Goal: Information Seeking & Learning: Learn about a topic

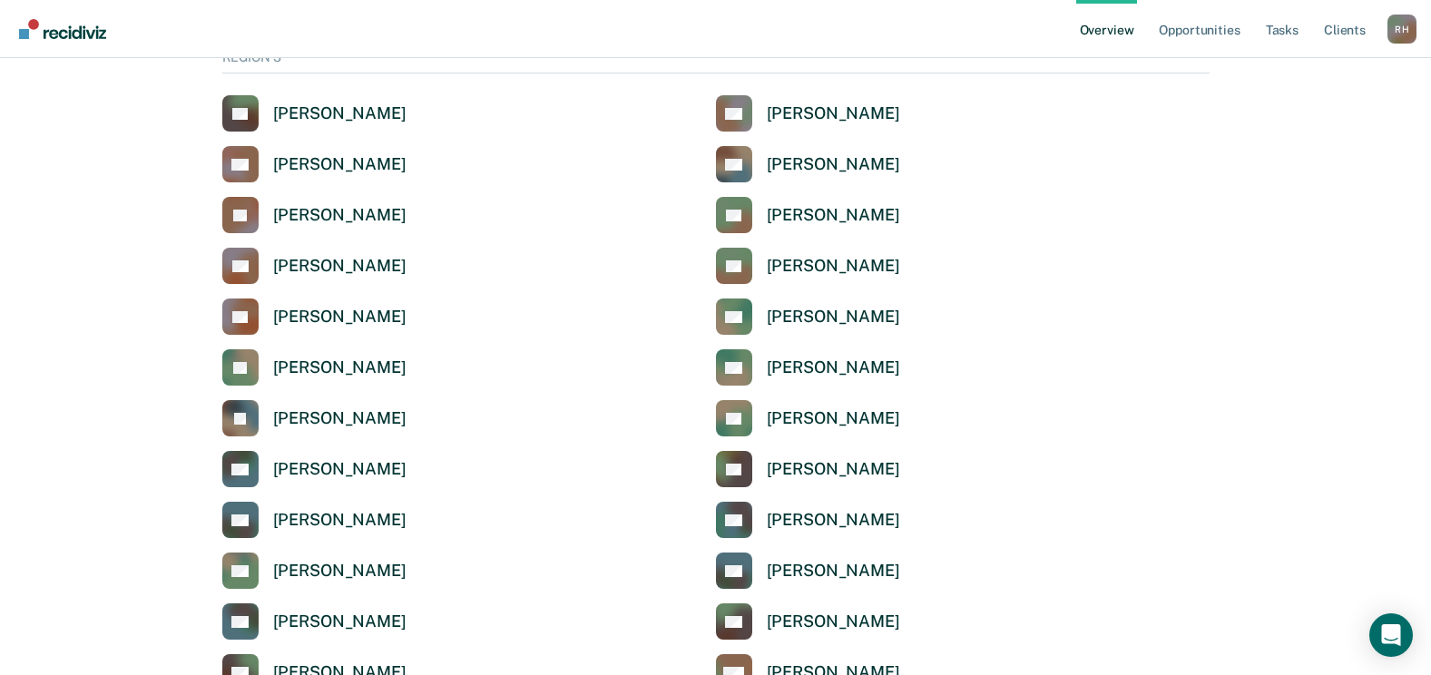
scroll to position [3085, 0]
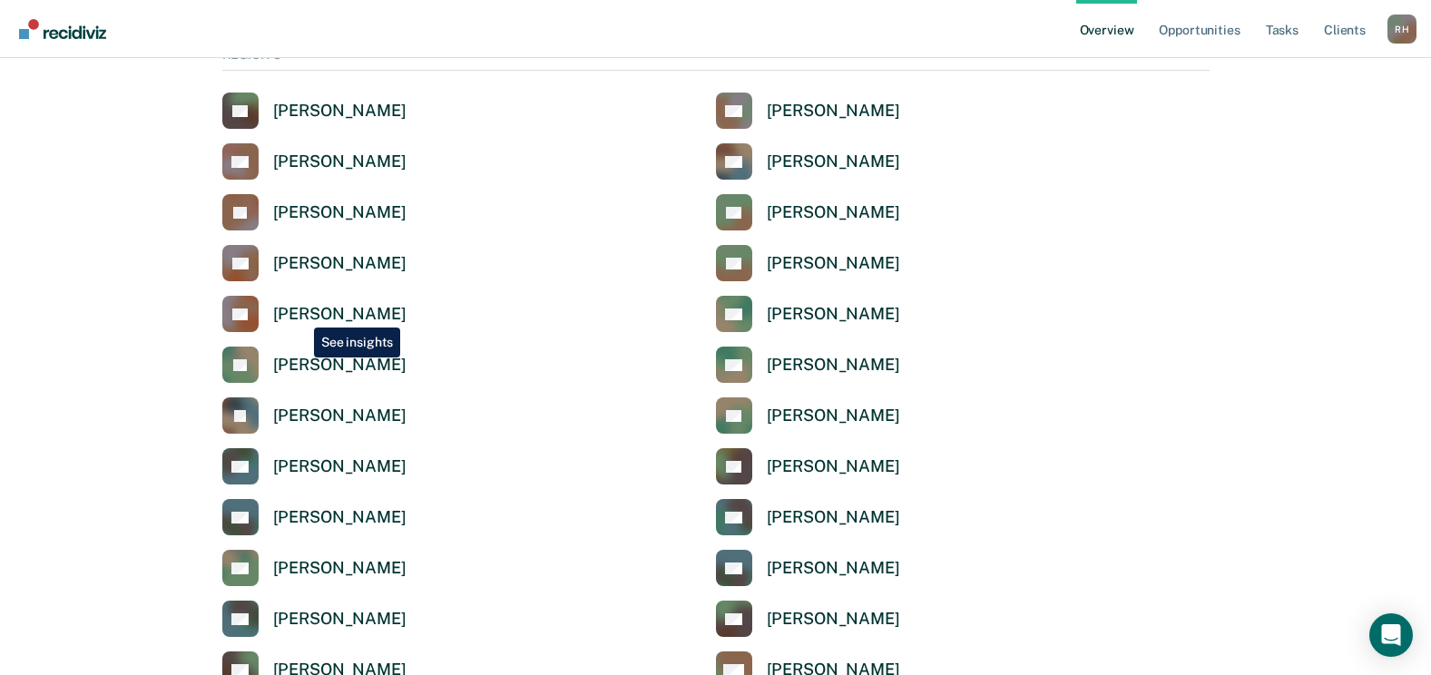
click at [300, 315] on div "[PERSON_NAME]" at bounding box center [339, 314] width 133 height 21
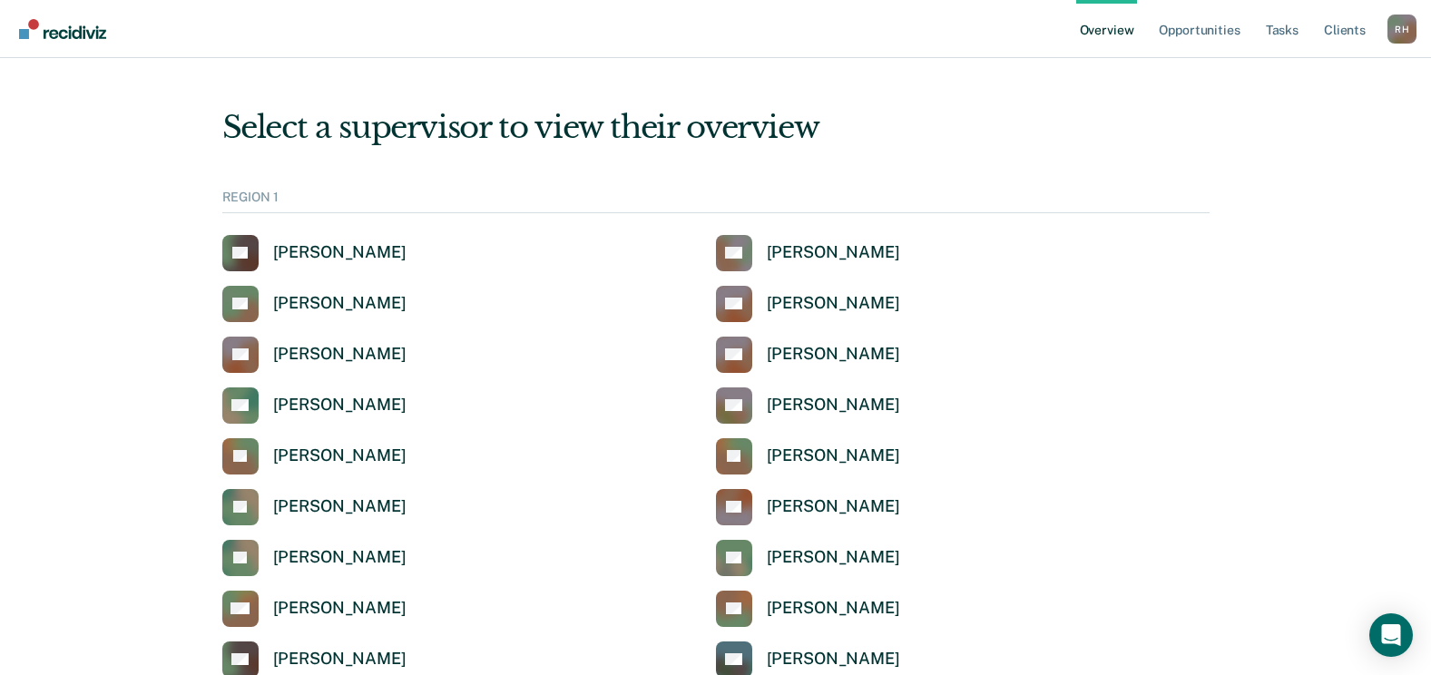
scroll to position [3085, 0]
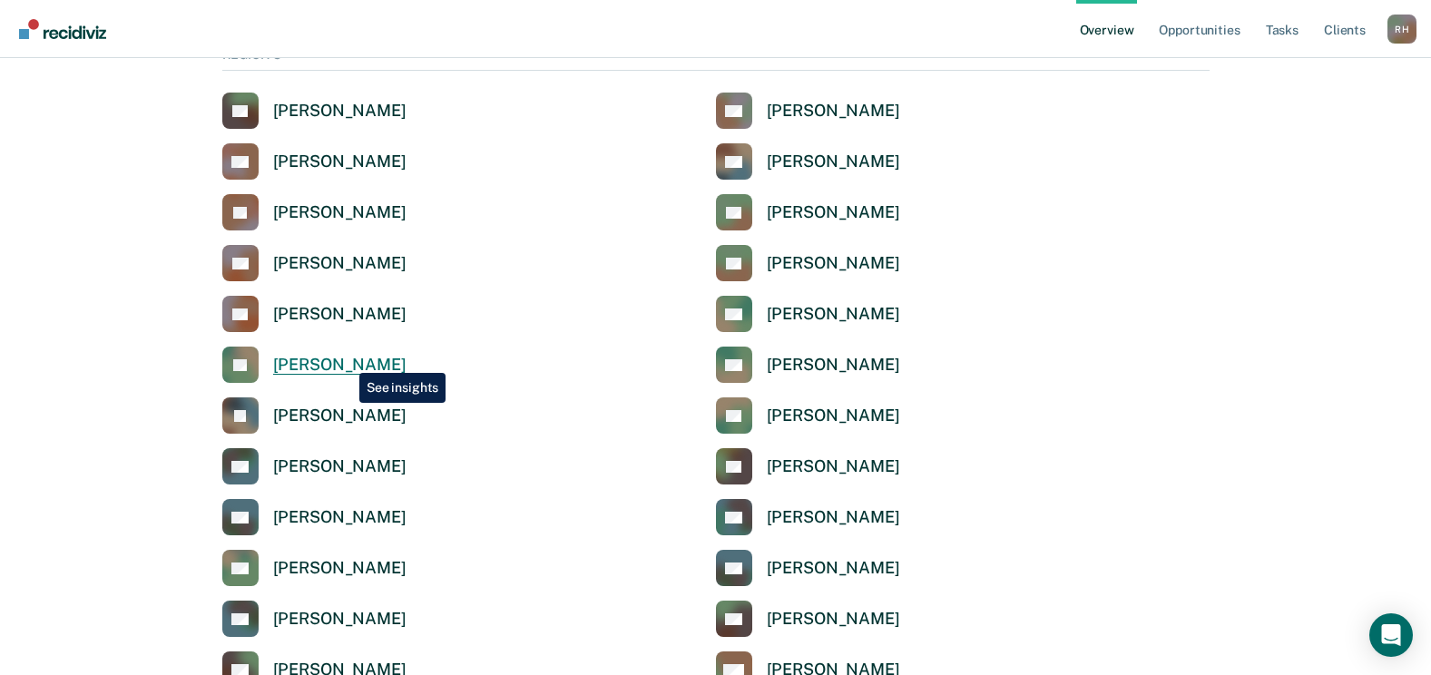
click at [346, 359] on div "[PERSON_NAME]" at bounding box center [339, 365] width 133 height 21
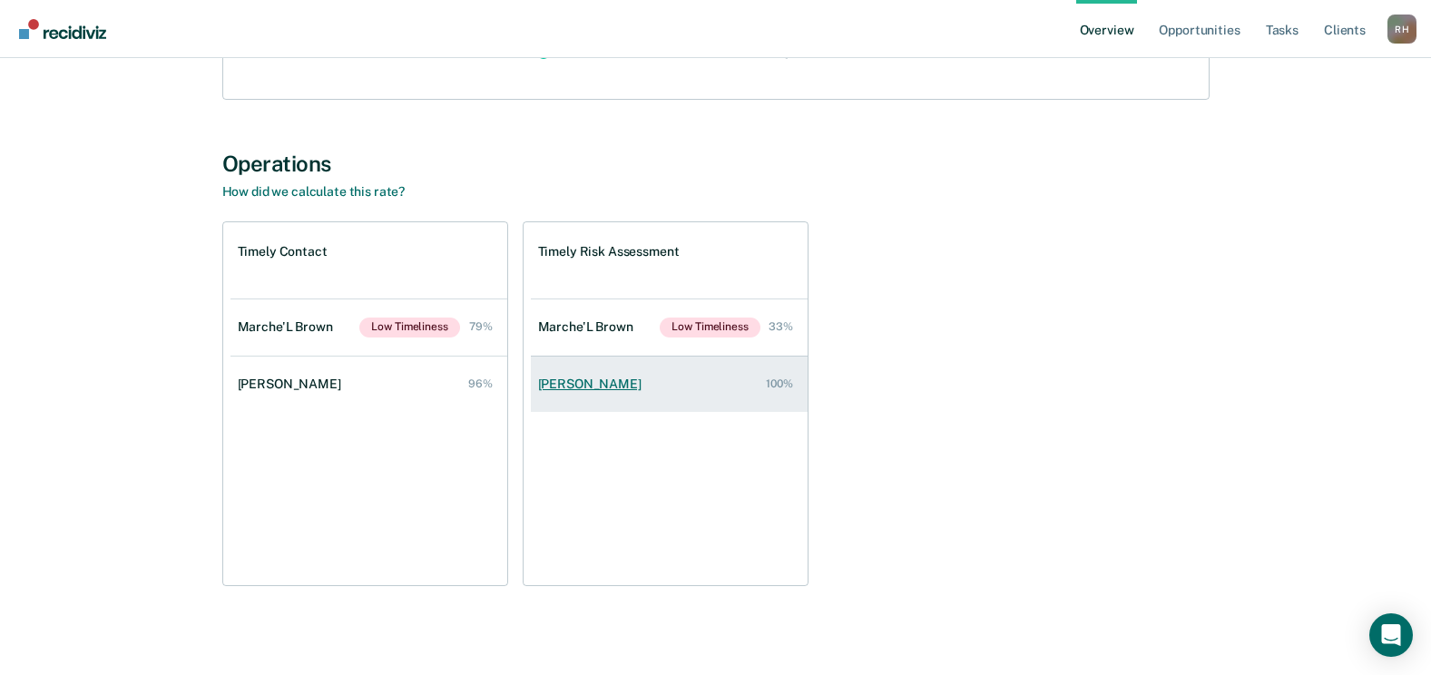
scroll to position [299, 0]
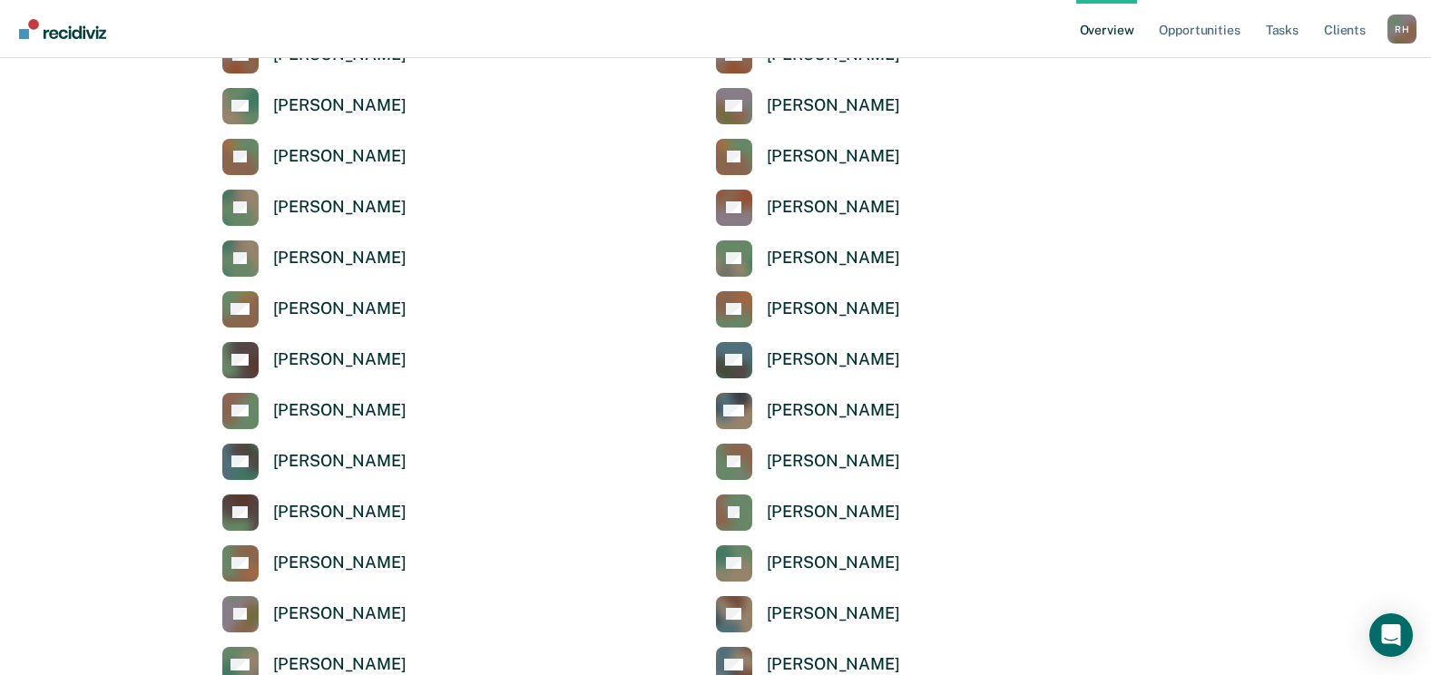
scroll to position [3085, 0]
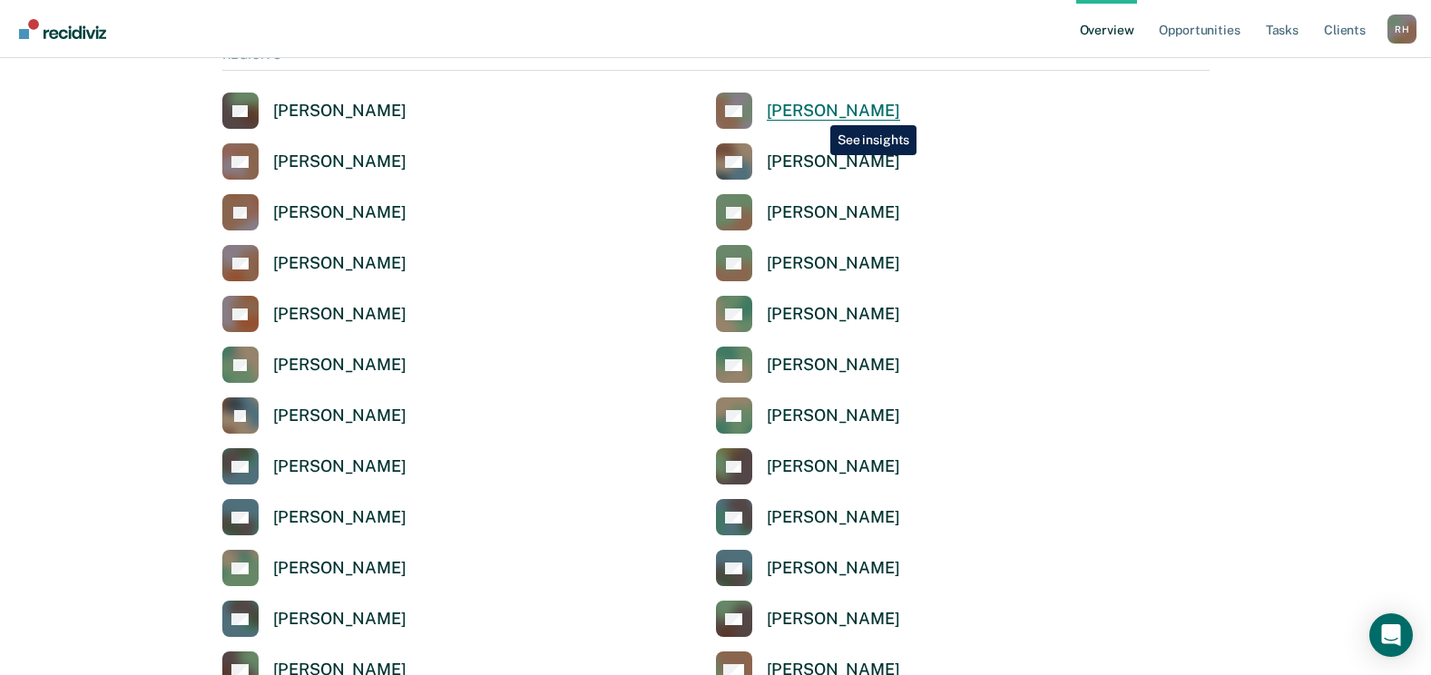
click at [817, 112] on div "[PERSON_NAME]" at bounding box center [833, 111] width 133 height 21
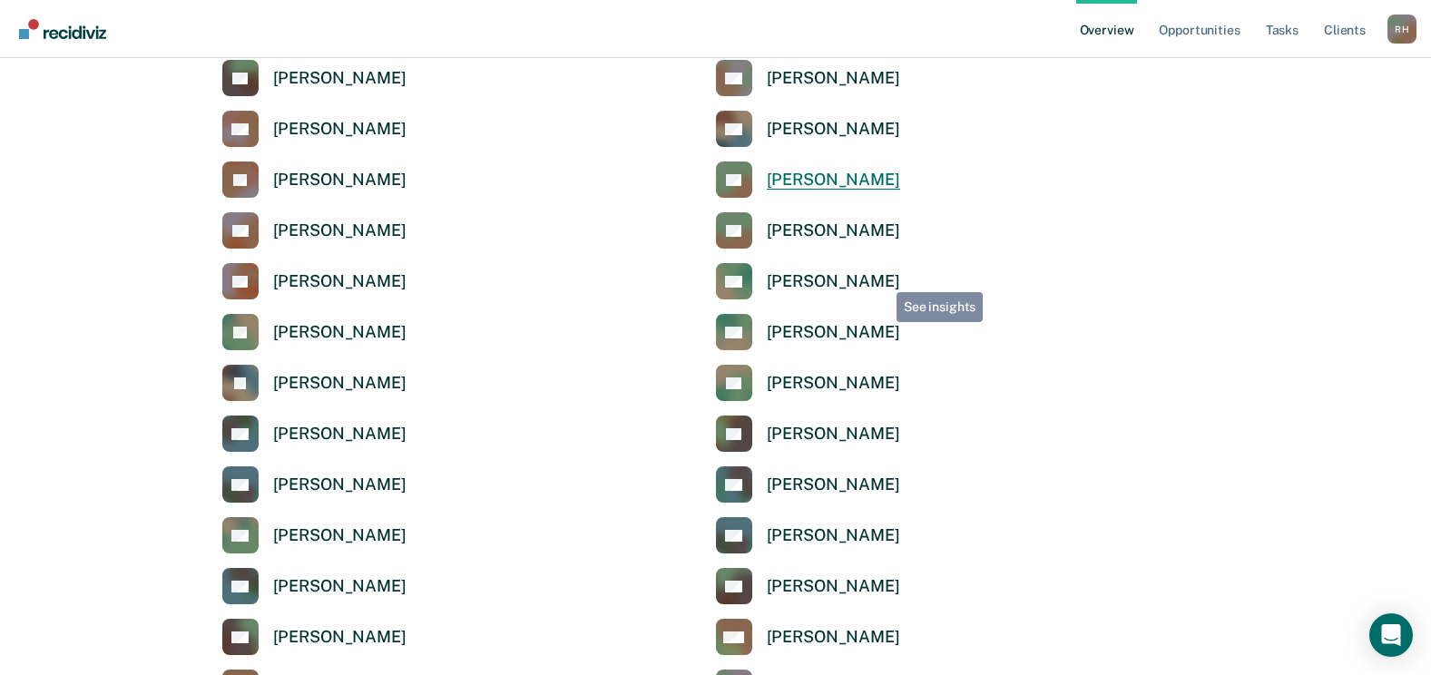
scroll to position [3085, 0]
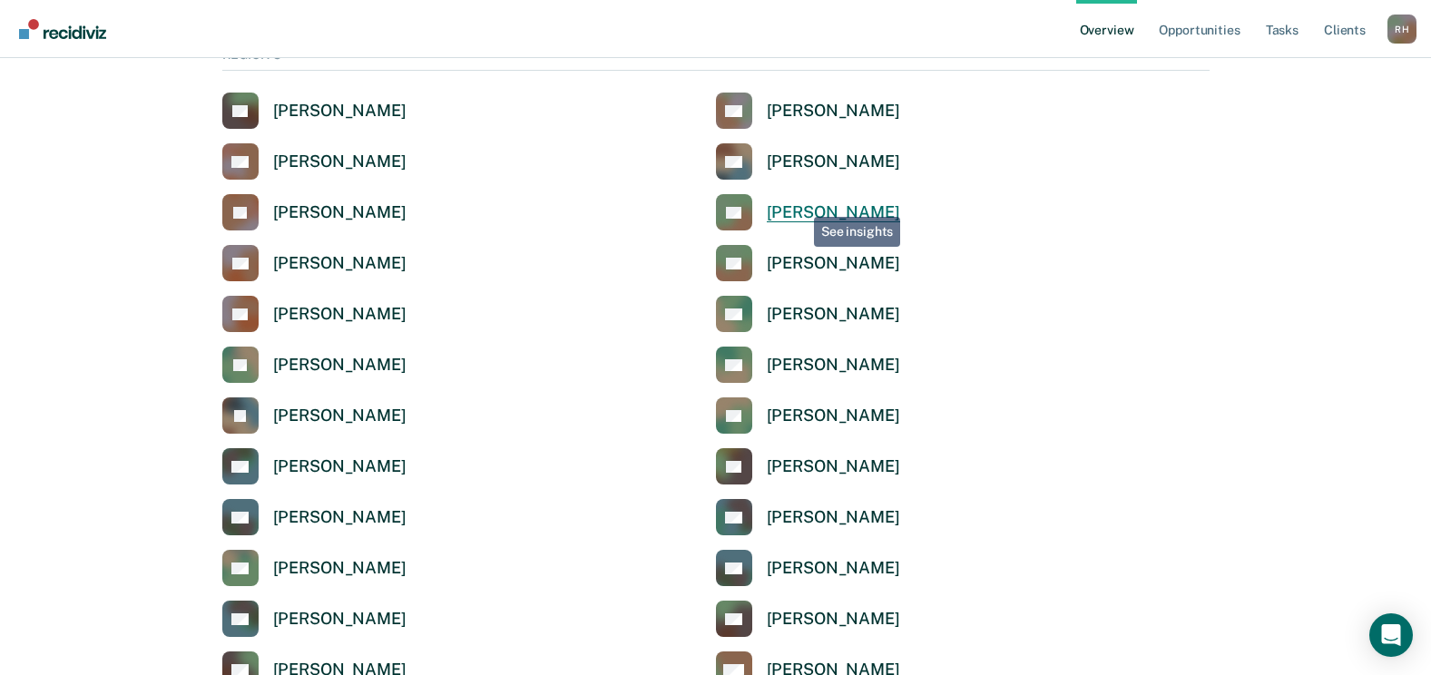
click at [798, 206] on div "[PERSON_NAME]" at bounding box center [833, 212] width 133 height 21
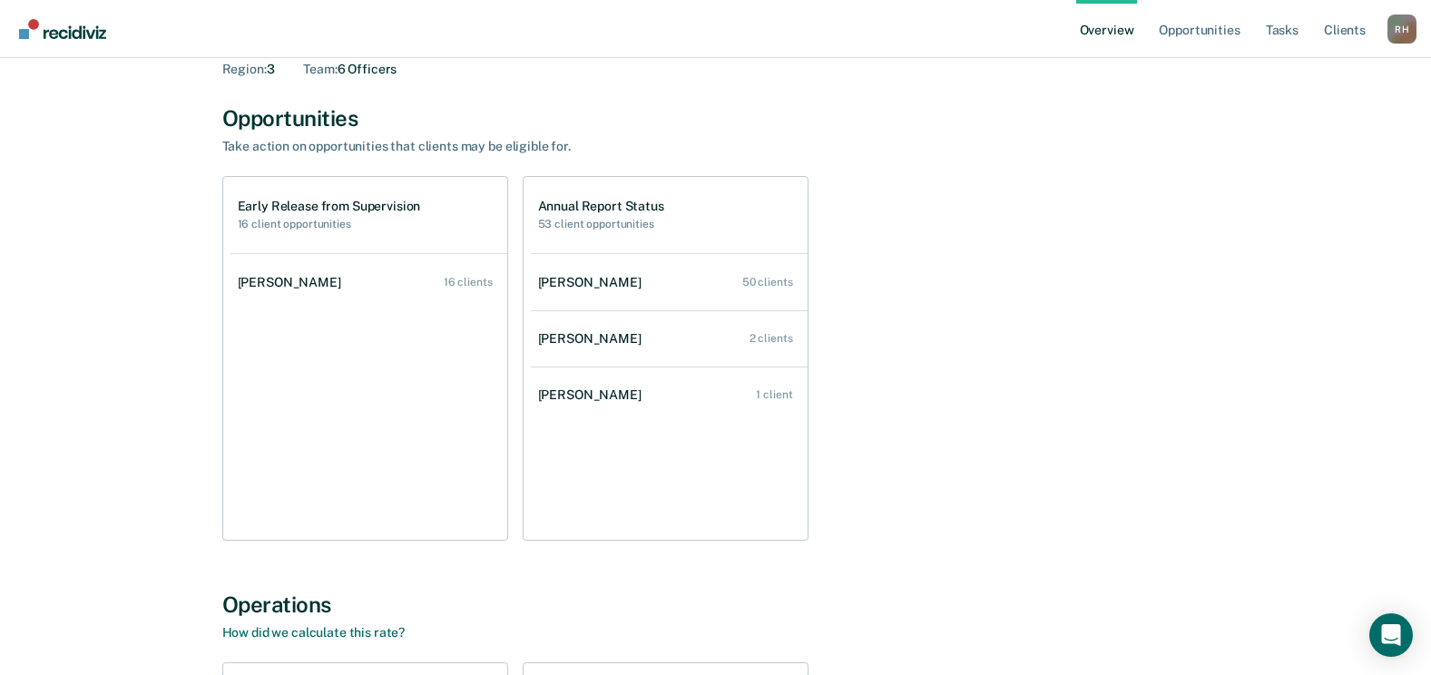
scroll to position [114, 0]
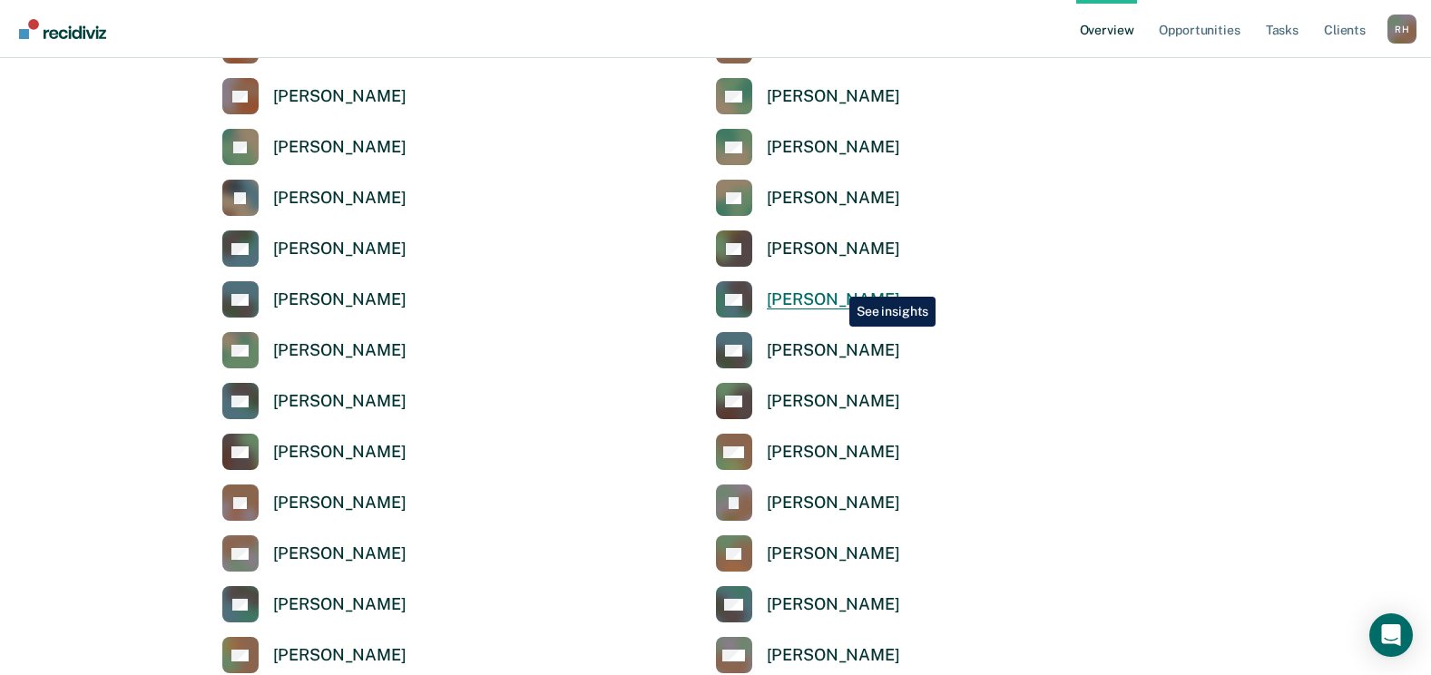
scroll to position [3357, 0]
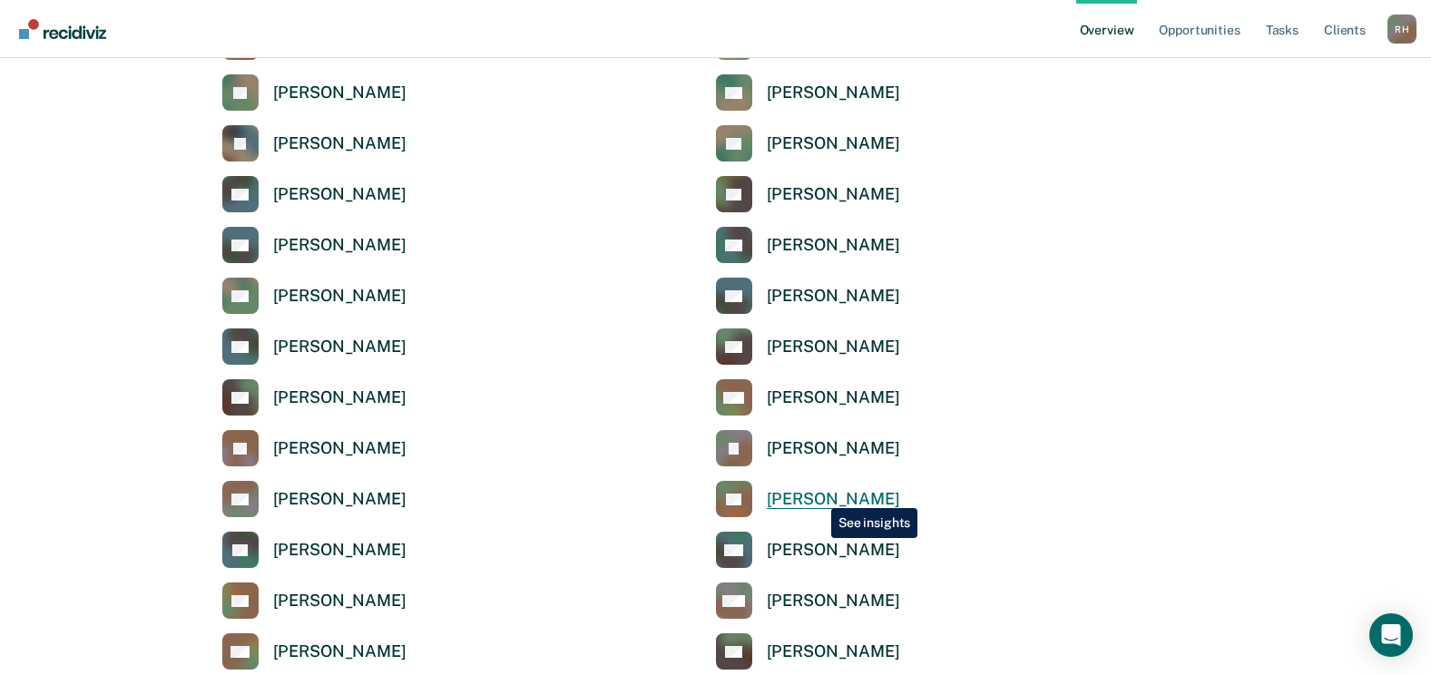
click at [817, 494] on div "[PERSON_NAME]" at bounding box center [833, 499] width 133 height 21
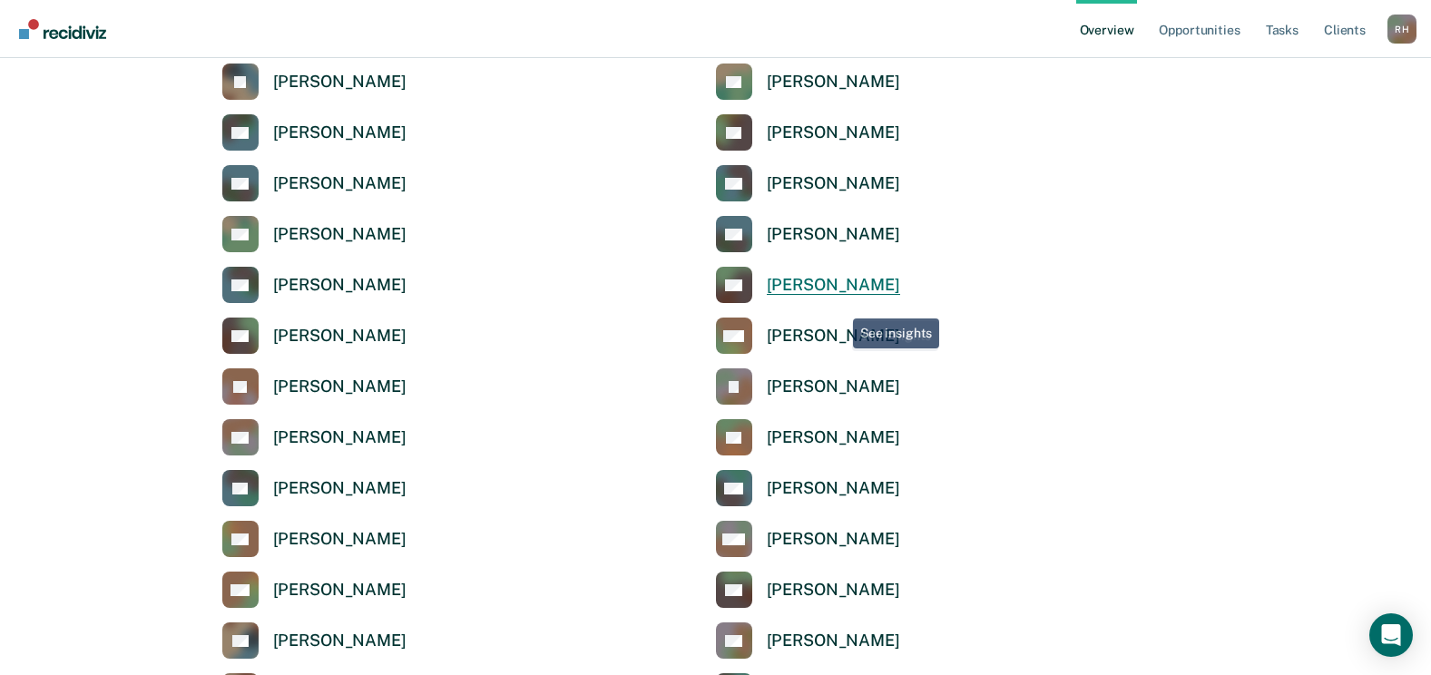
scroll to position [3538, 0]
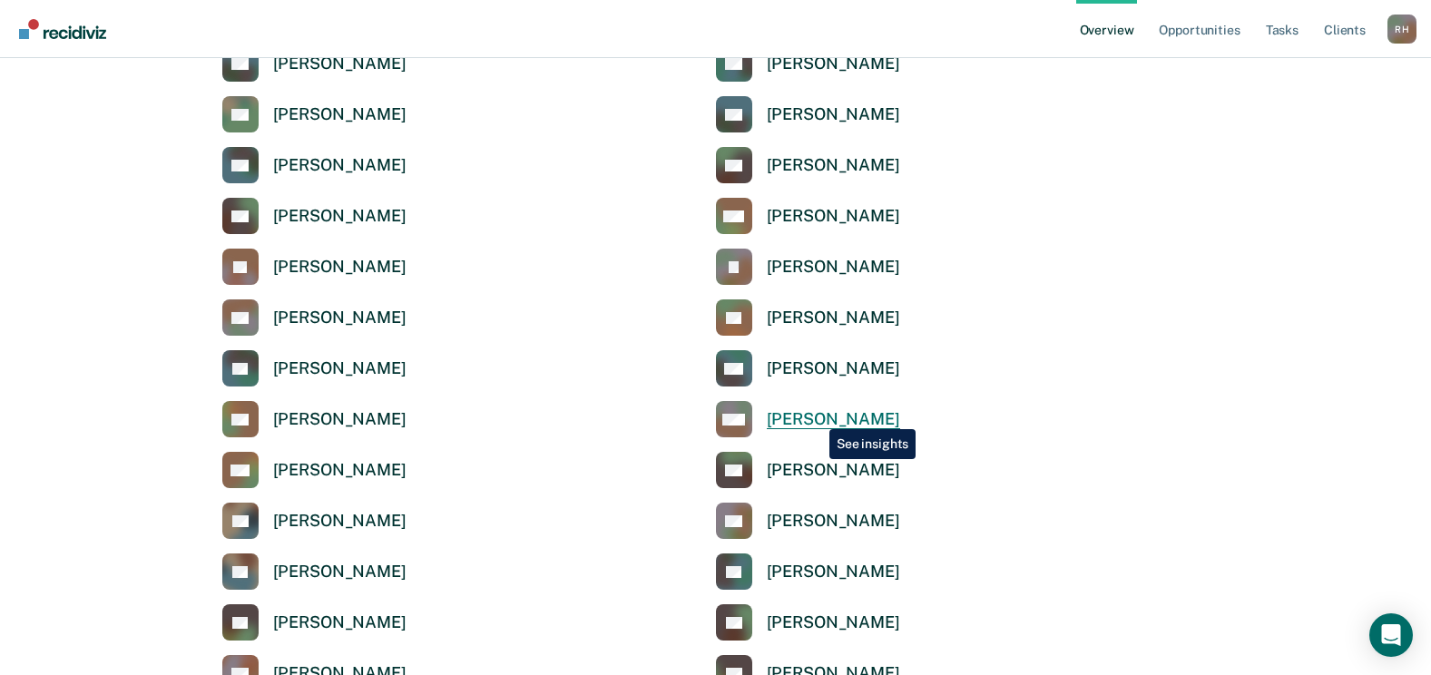
click at [816, 416] on div "[PERSON_NAME]" at bounding box center [833, 419] width 133 height 21
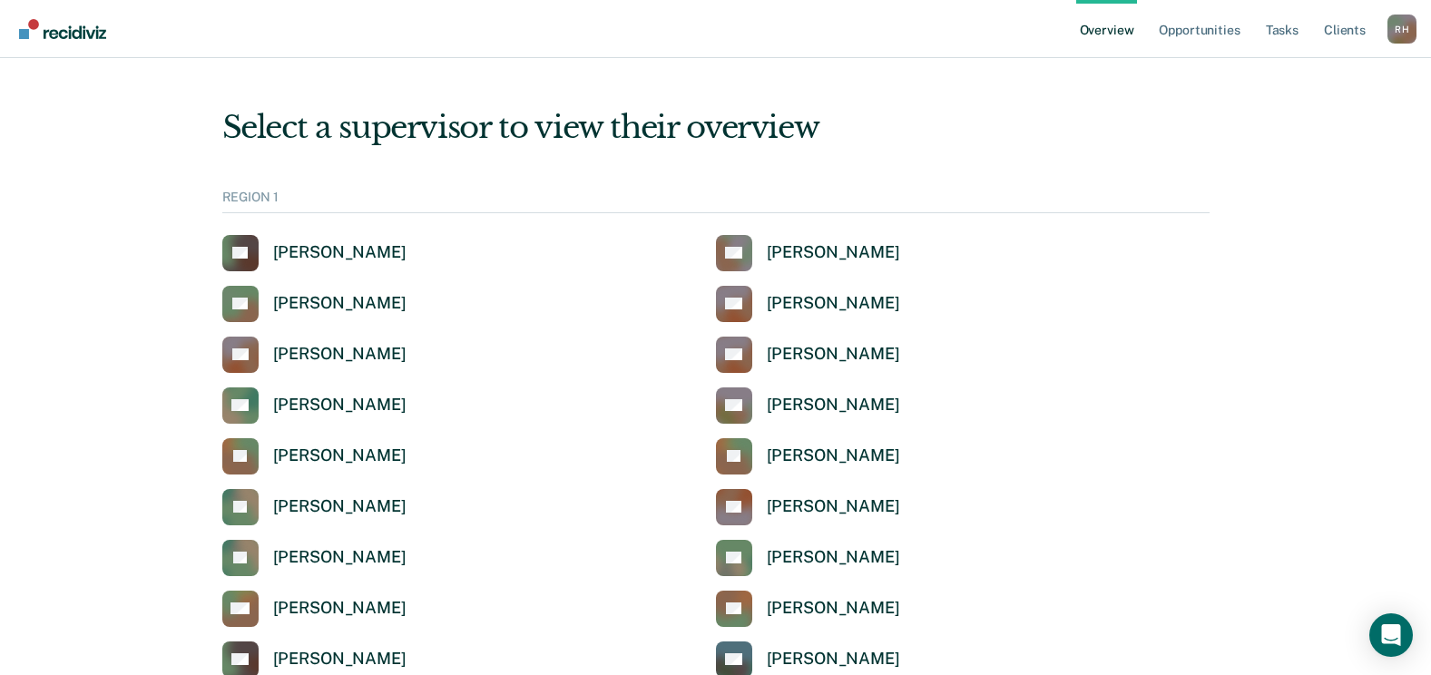
scroll to position [3538, 0]
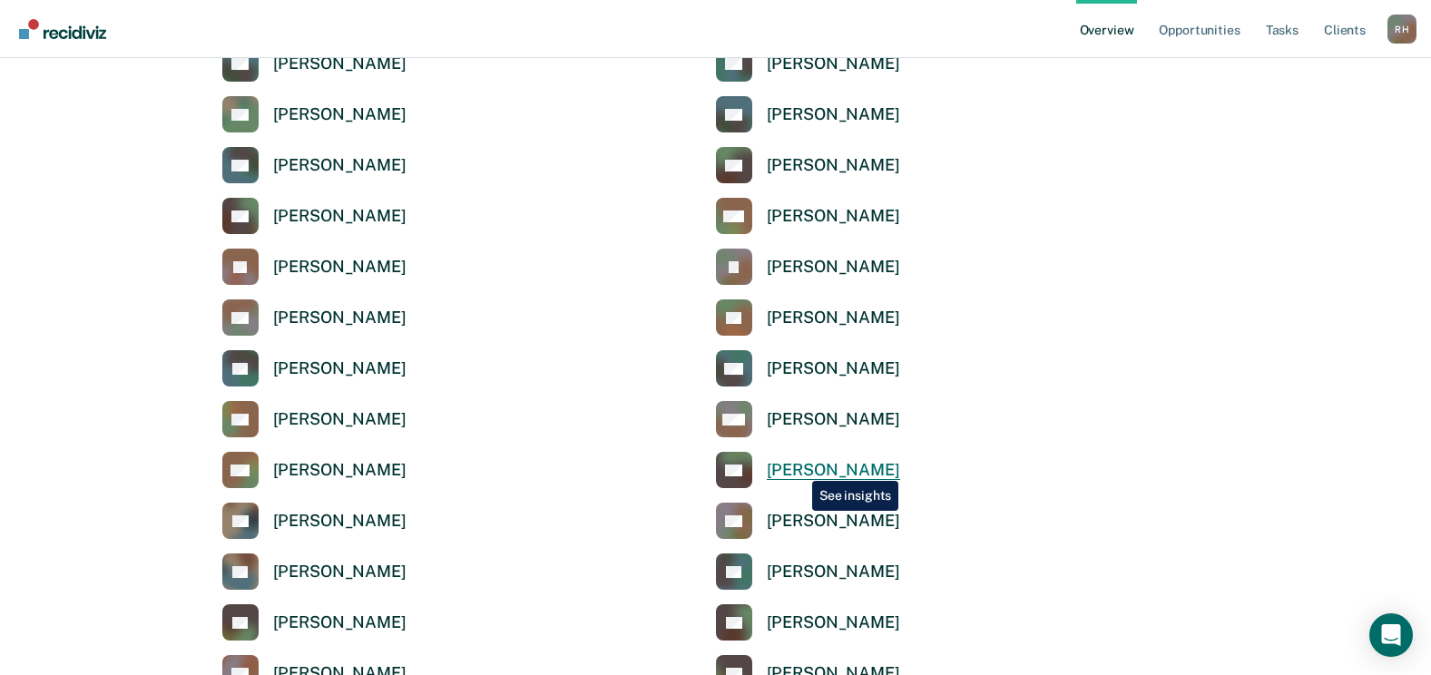
click at [798, 467] on div "[PERSON_NAME]" at bounding box center [833, 470] width 133 height 21
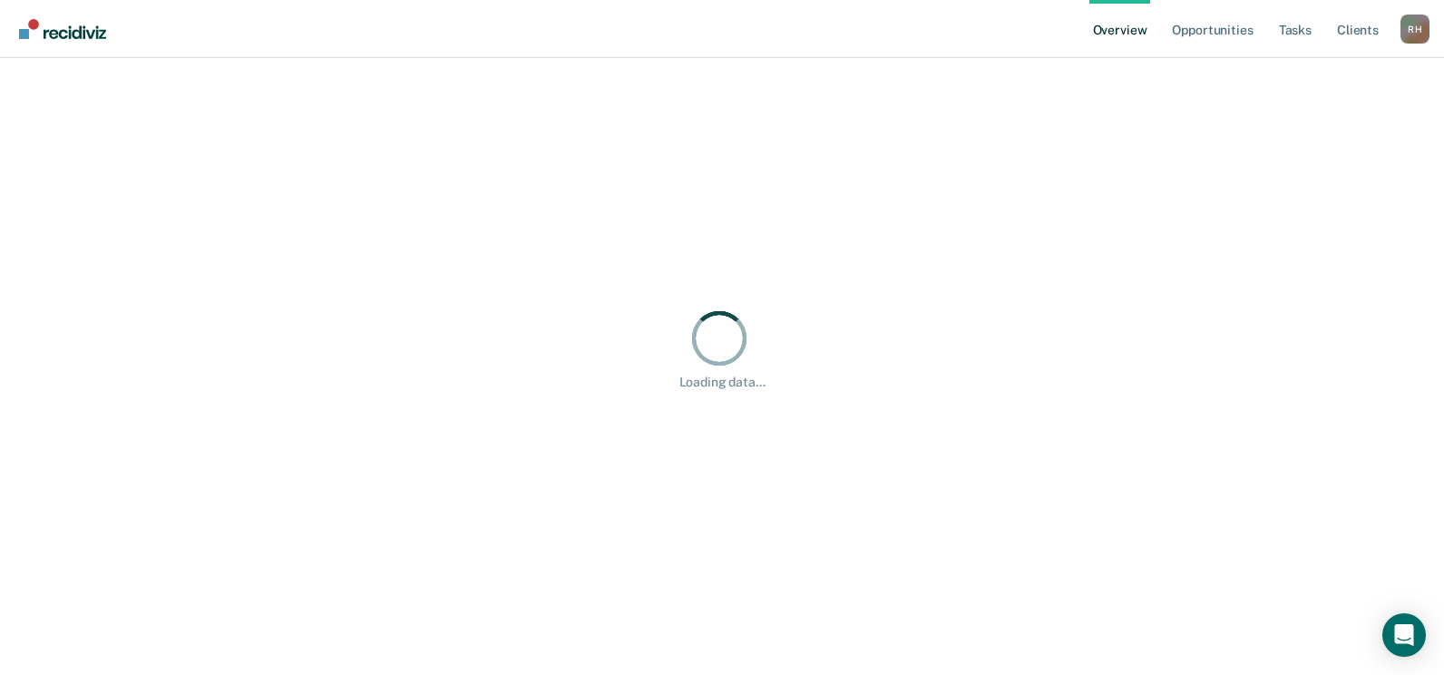
click at [798, 467] on div "Loading data..." at bounding box center [722, 348] width 1401 height 537
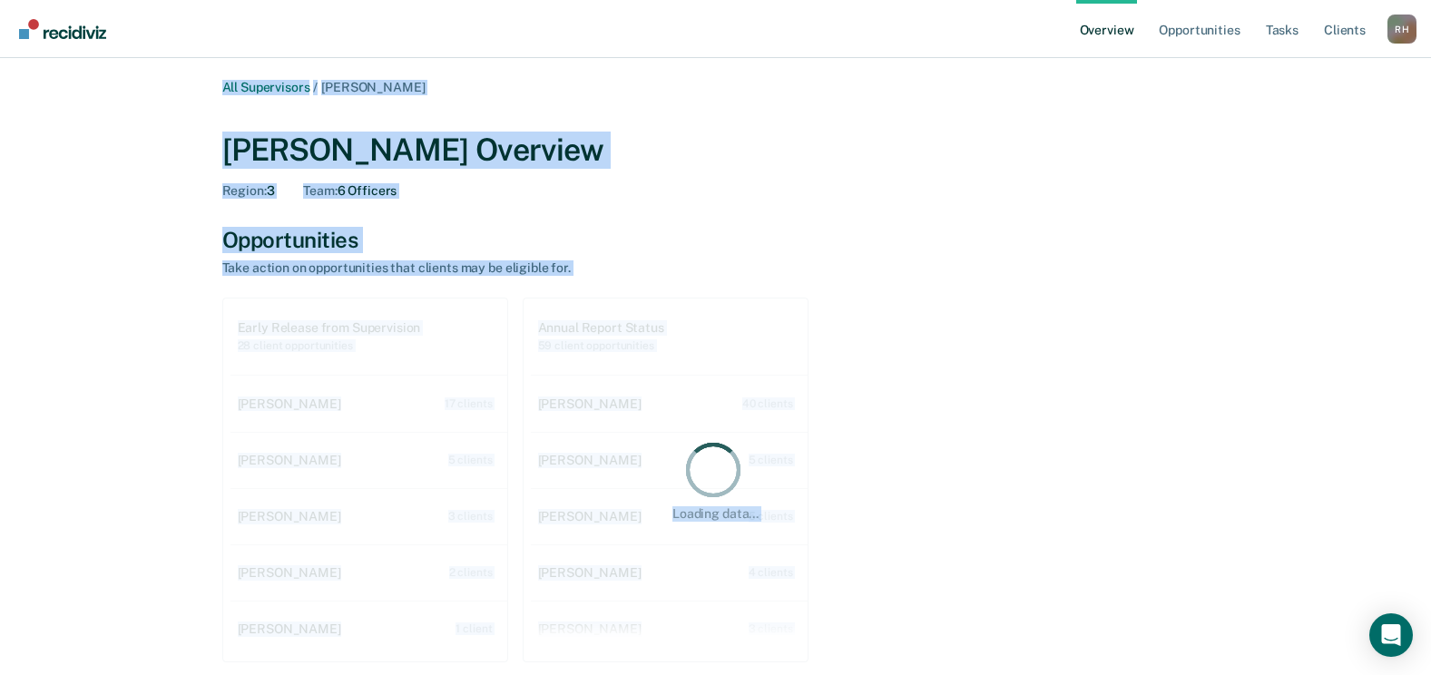
click at [786, 254] on div "Opportunities Take action on opportunities that clients may be eligible for." at bounding box center [715, 251] width 987 height 49
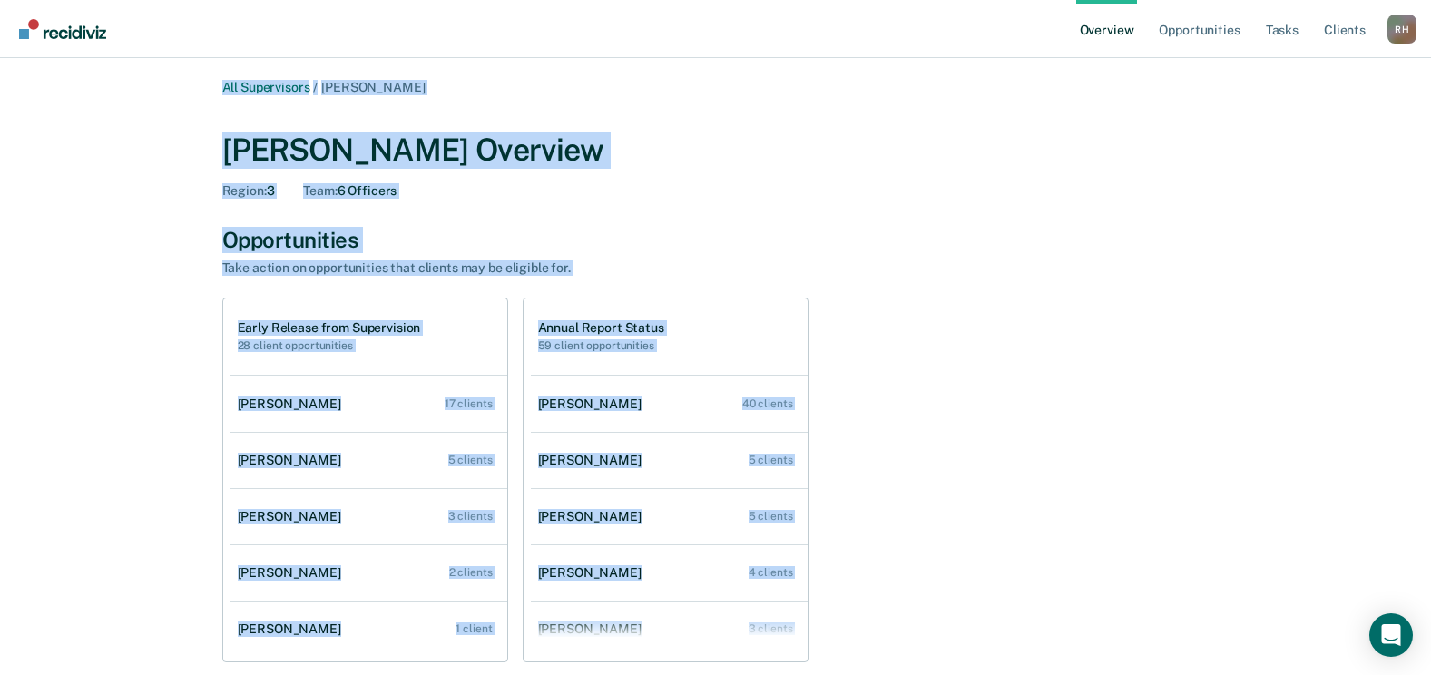
click at [995, 282] on div "Opportunities Take action on opportunities that clients may be eligible for. Lo…" at bounding box center [715, 444] width 987 height 435
click at [1080, 303] on div "Early Release from Supervision 28 client opportunities [PERSON_NAME] 17 clients…" at bounding box center [715, 480] width 987 height 365
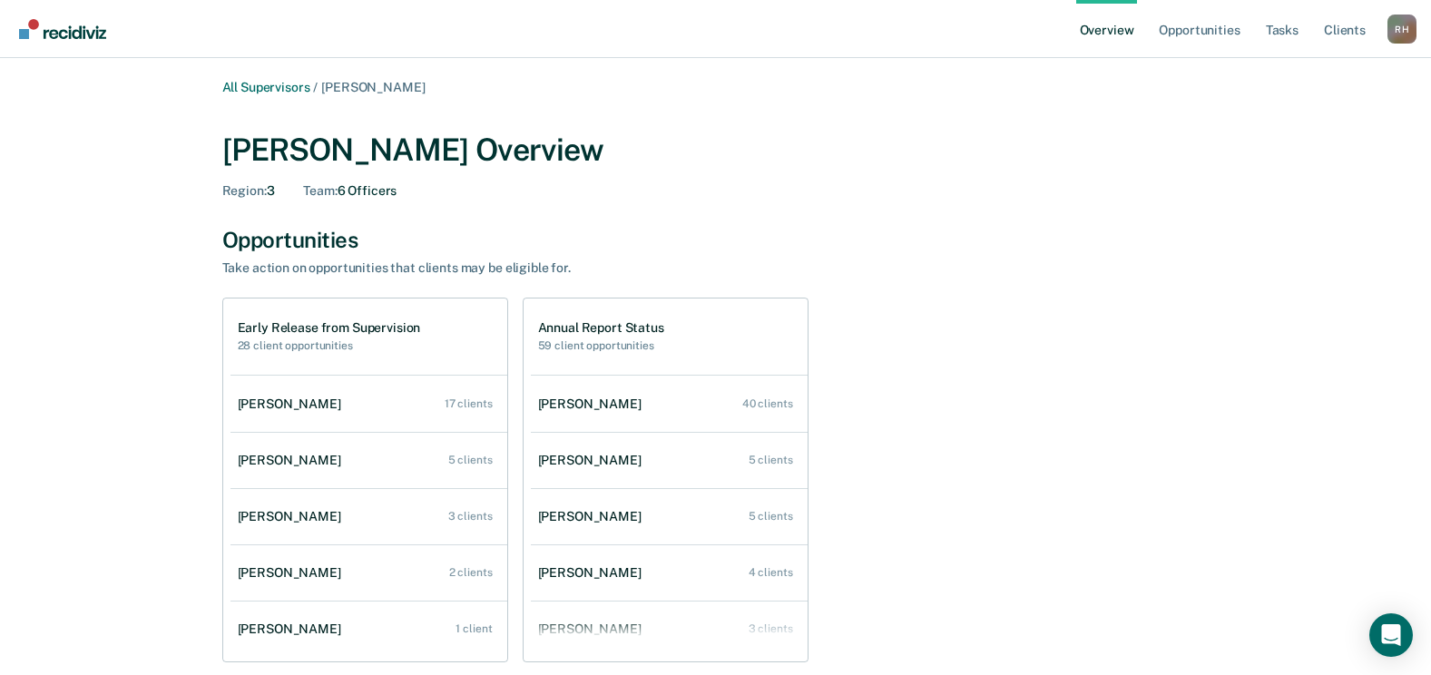
click at [1259, 529] on div "All Supervisors / [PERSON_NAME] [PERSON_NAME] Overview Region : 3 Team : 6 Offi…" at bounding box center [715, 632] width 1089 height 1105
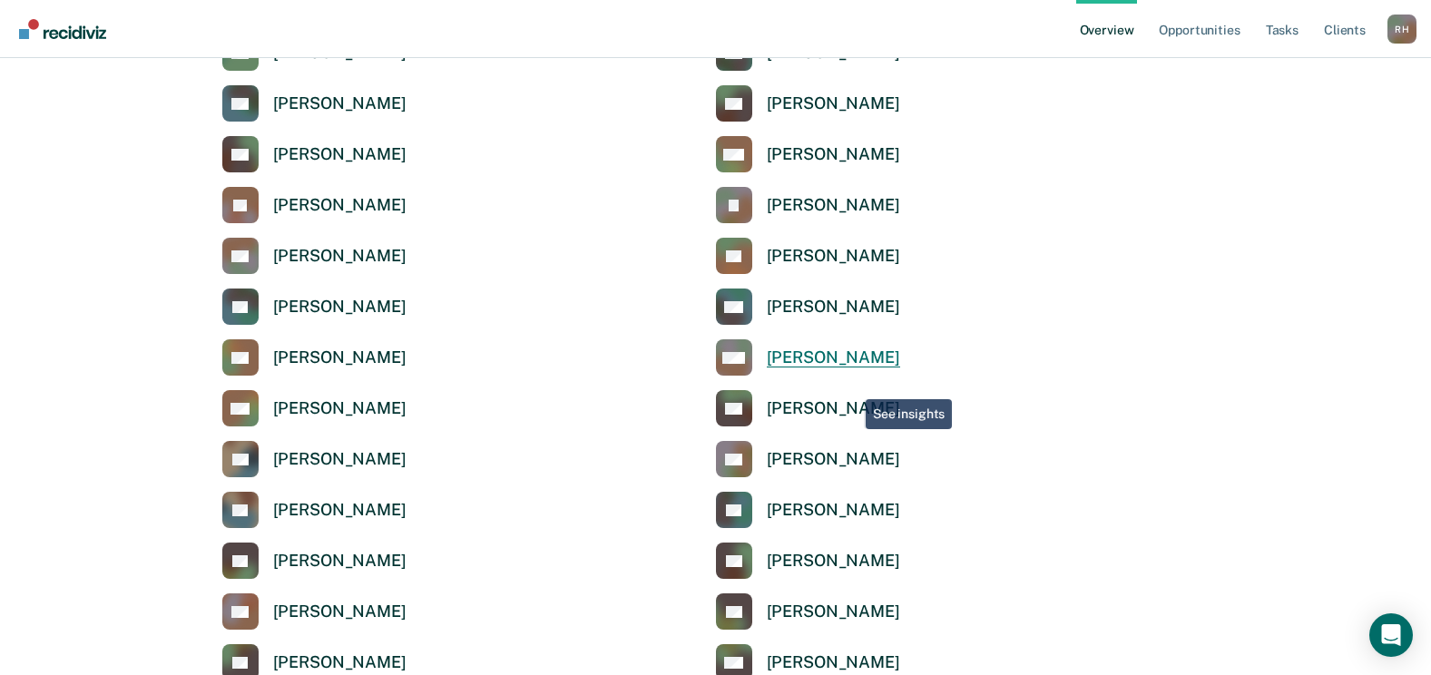
scroll to position [3720, 0]
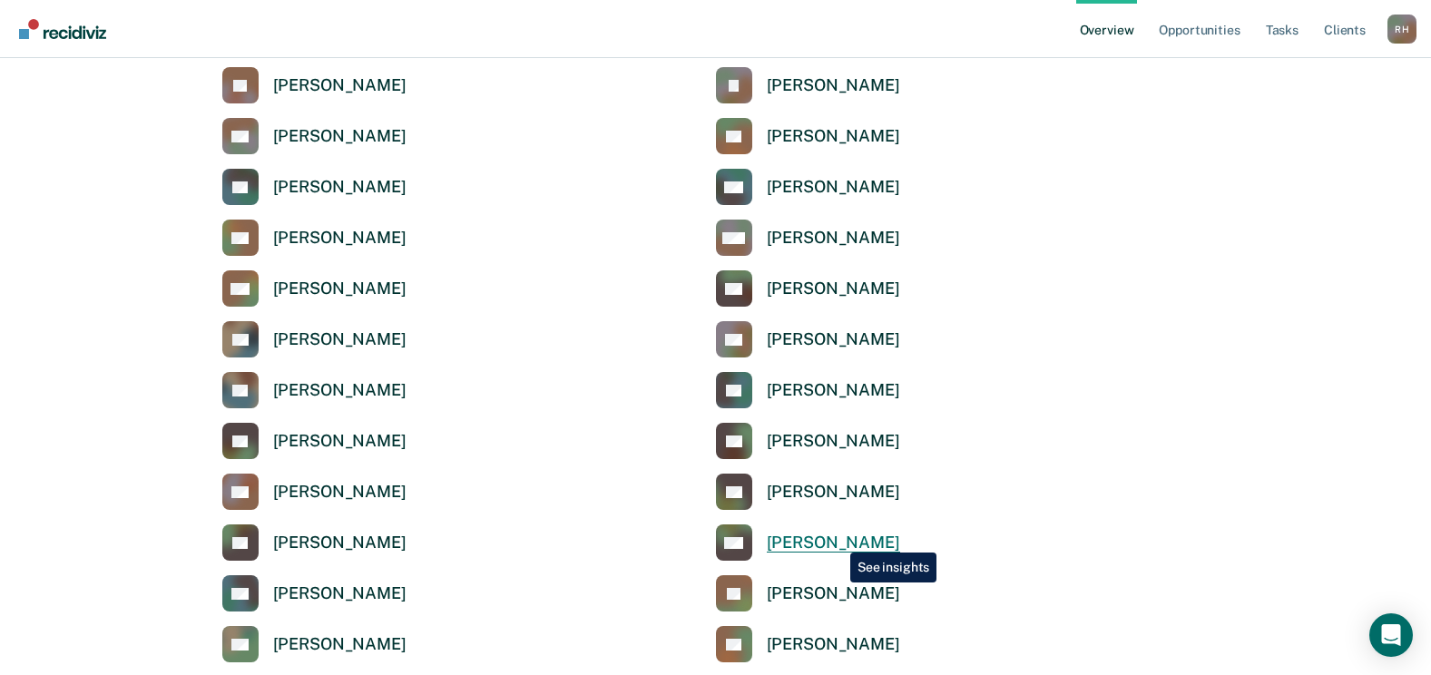
click at [836, 539] on div "[PERSON_NAME]" at bounding box center [833, 543] width 133 height 21
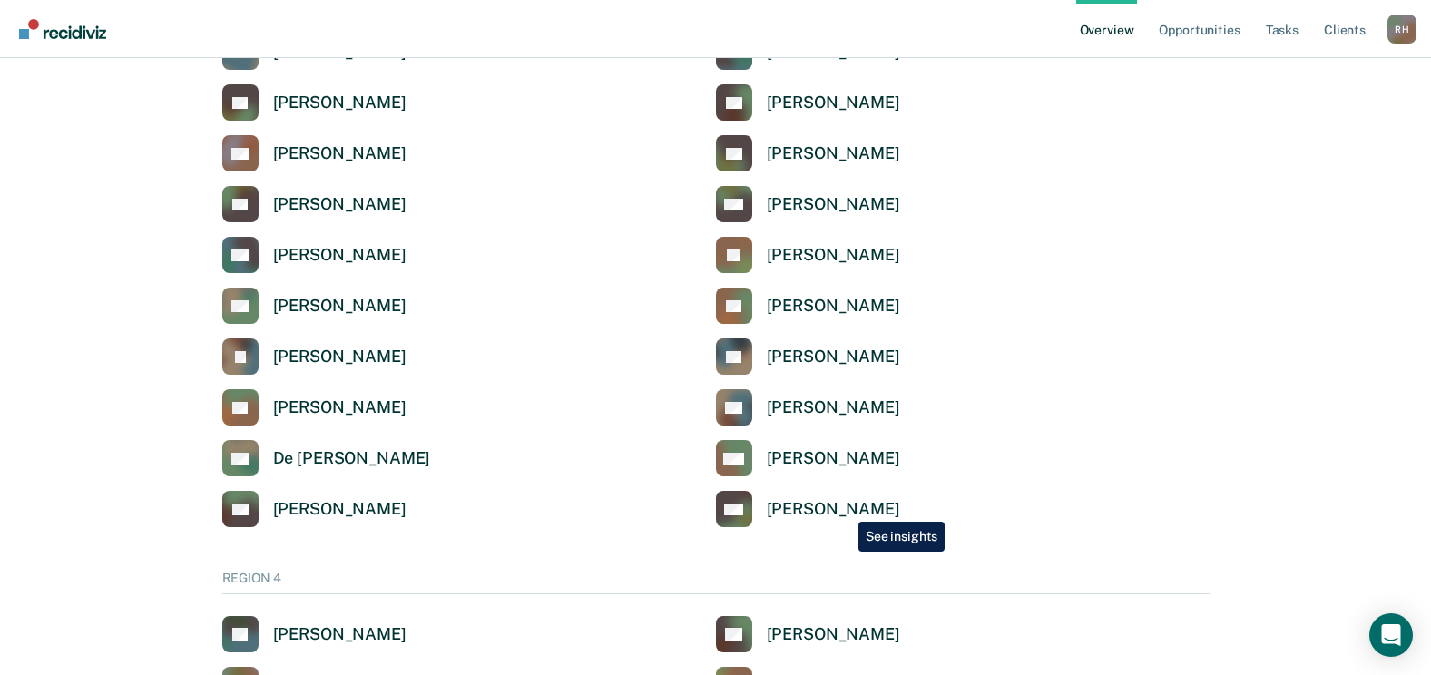
scroll to position [4083, 0]
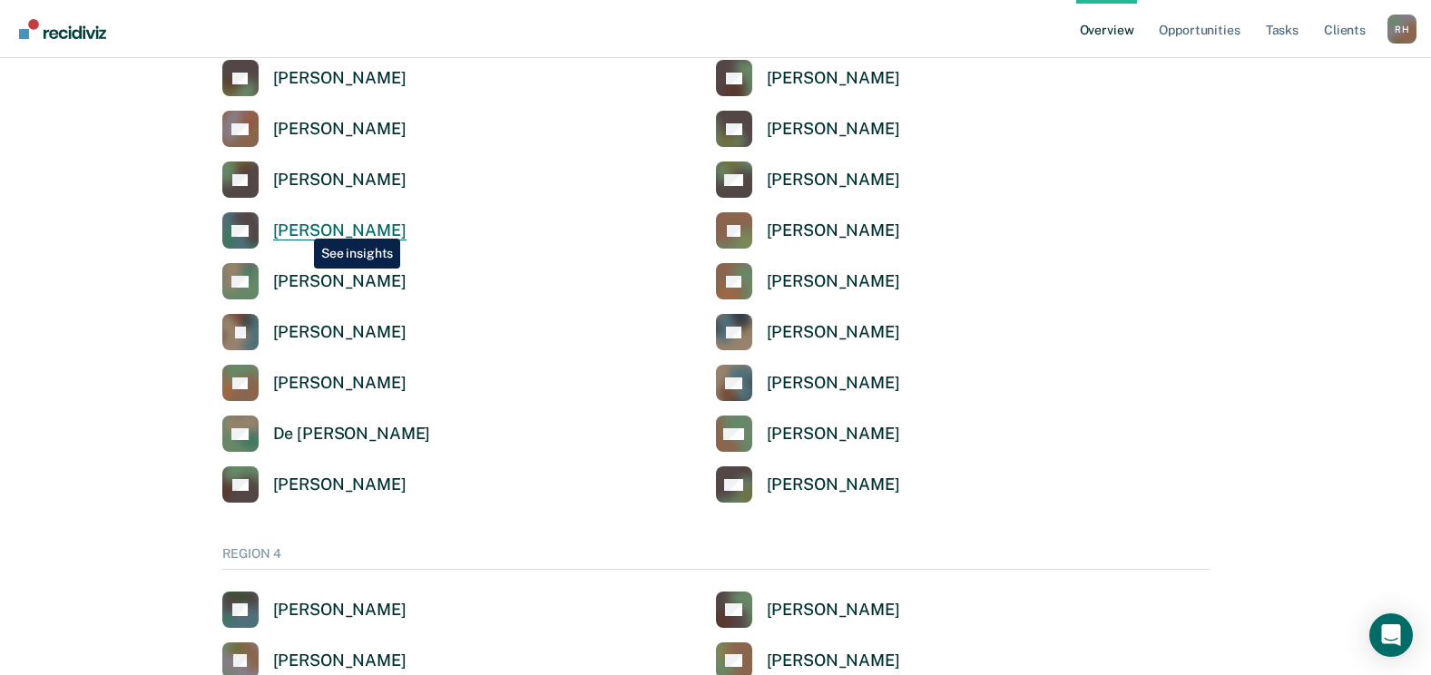
click at [300, 225] on div "[PERSON_NAME]" at bounding box center [339, 230] width 133 height 21
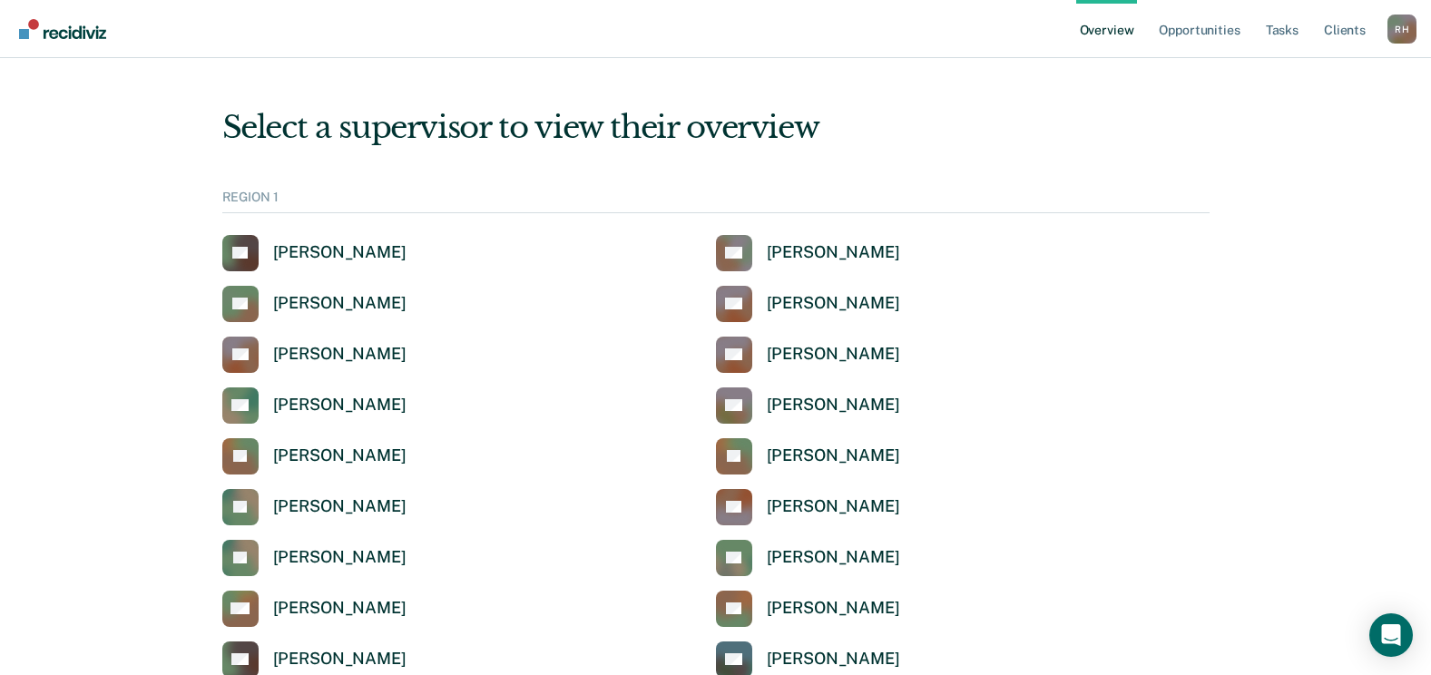
scroll to position [4083, 0]
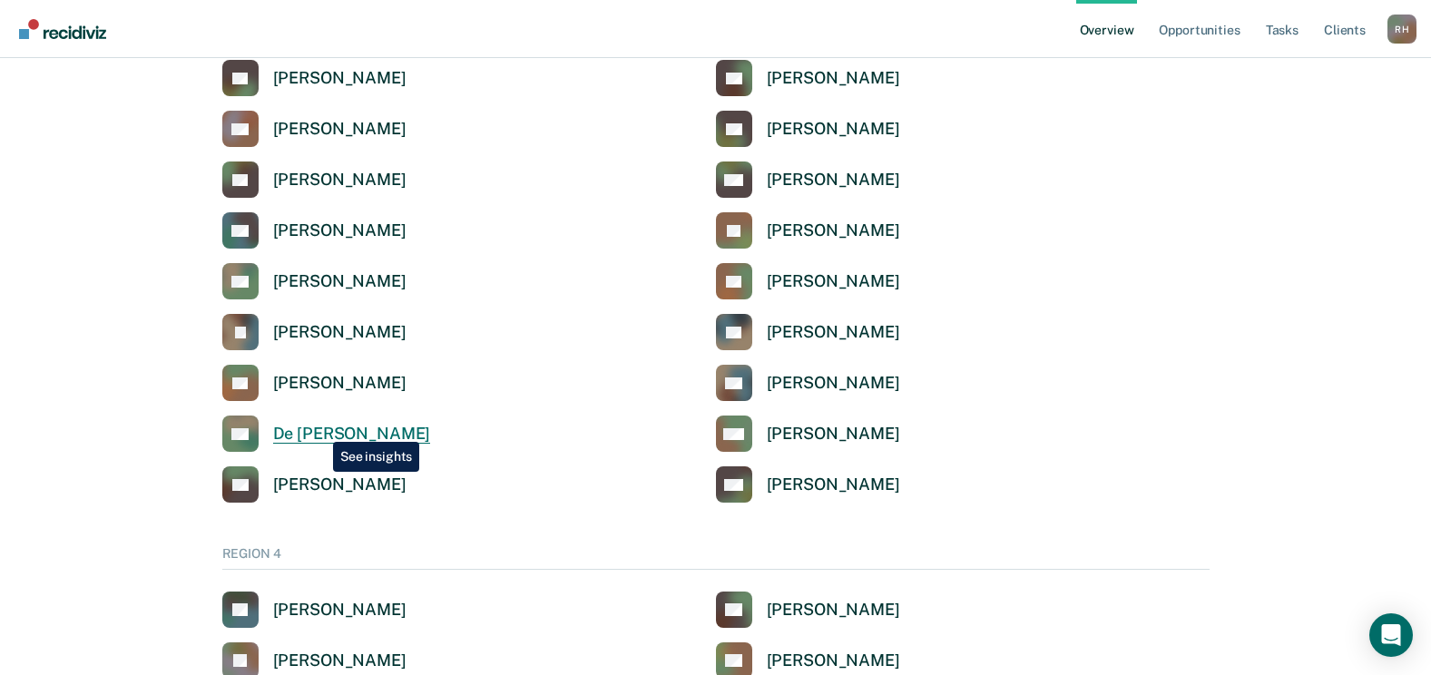
click at [319, 428] on div "De [PERSON_NAME]" at bounding box center [352, 434] width 158 height 21
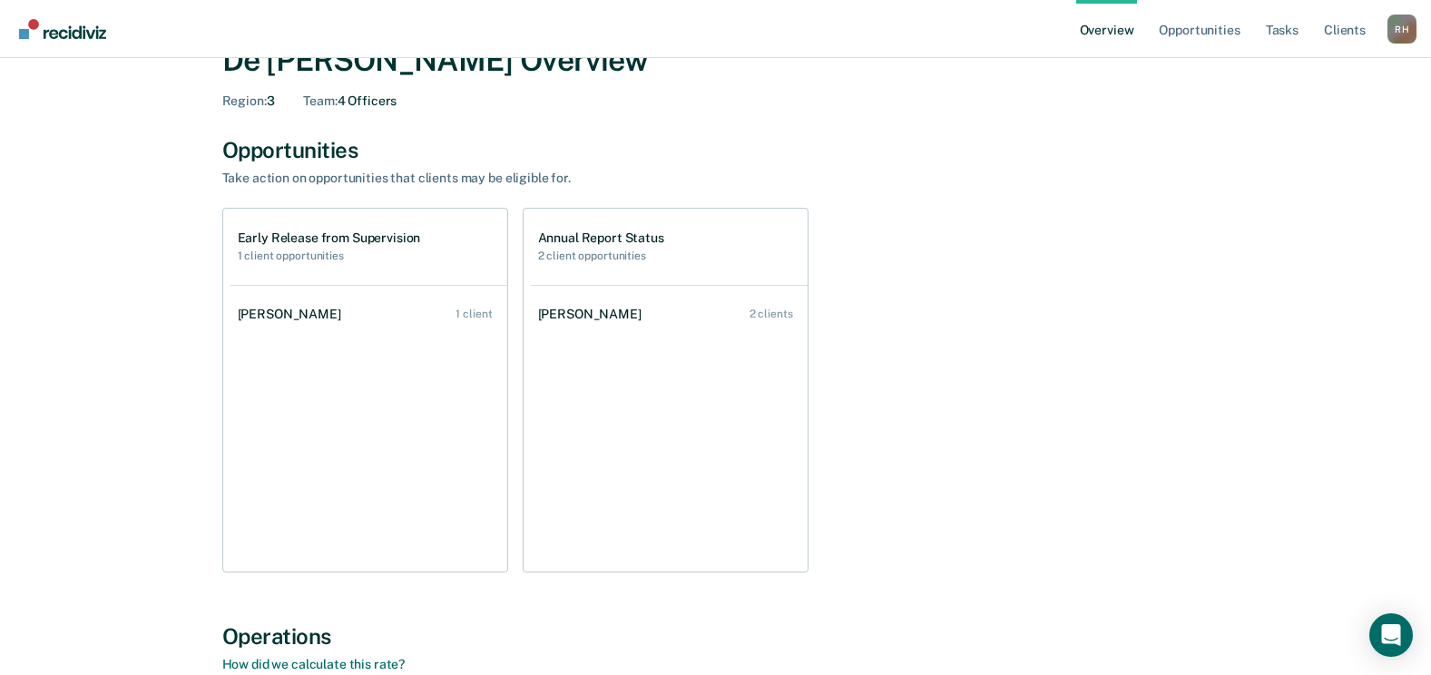
scroll to position [91, 0]
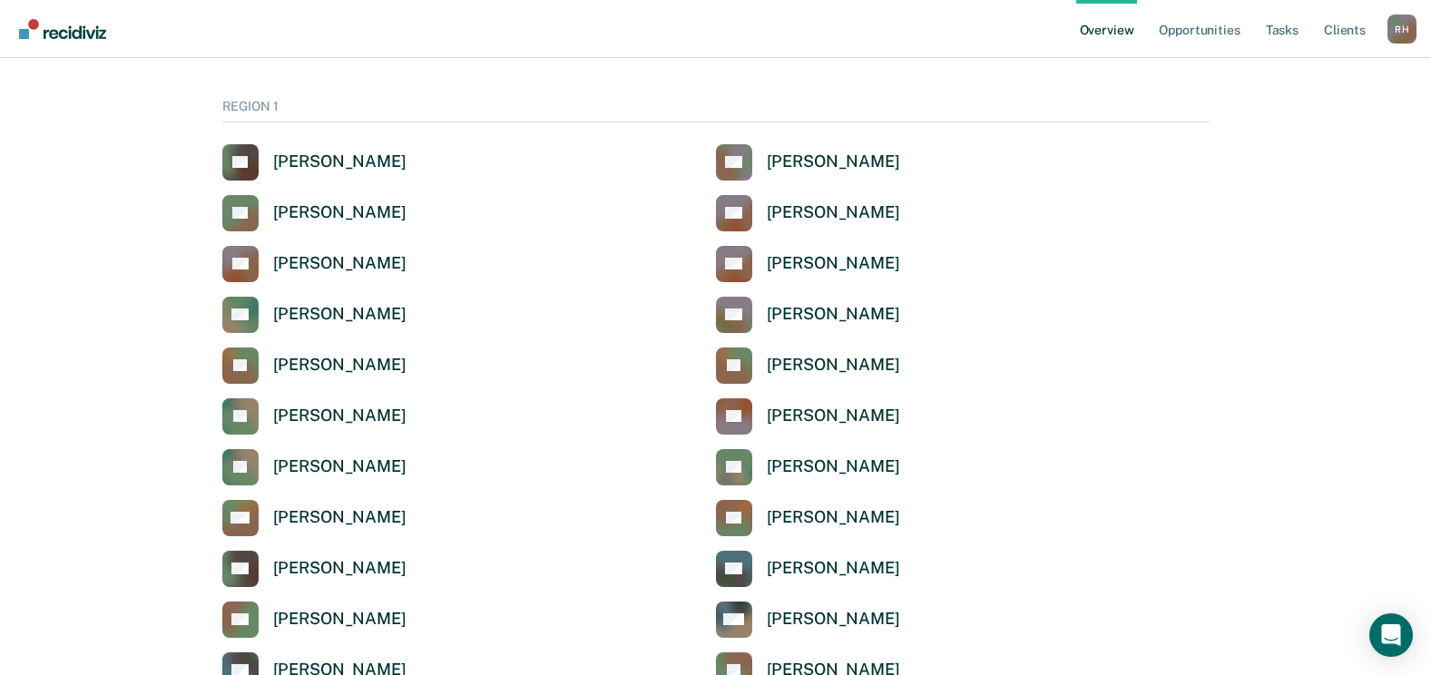
scroll to position [4083, 0]
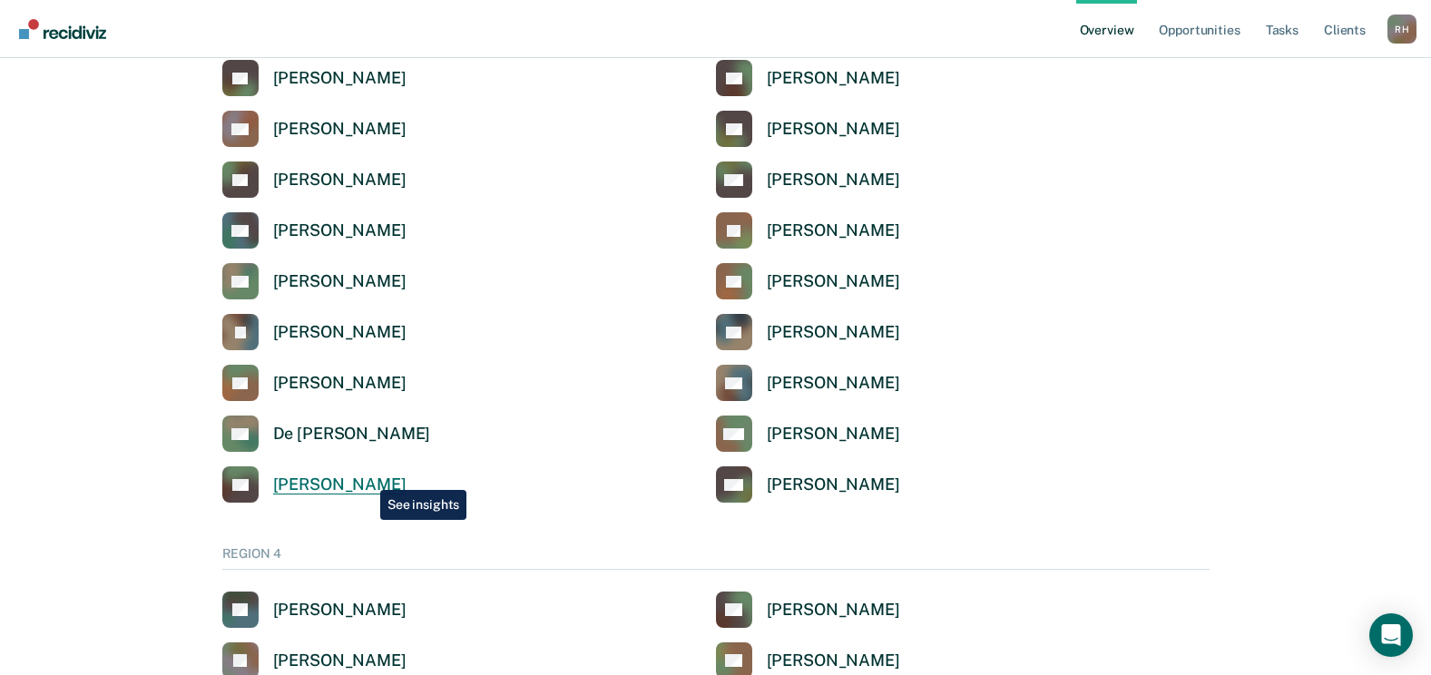
click at [359, 481] on div "[PERSON_NAME]" at bounding box center [339, 484] width 133 height 21
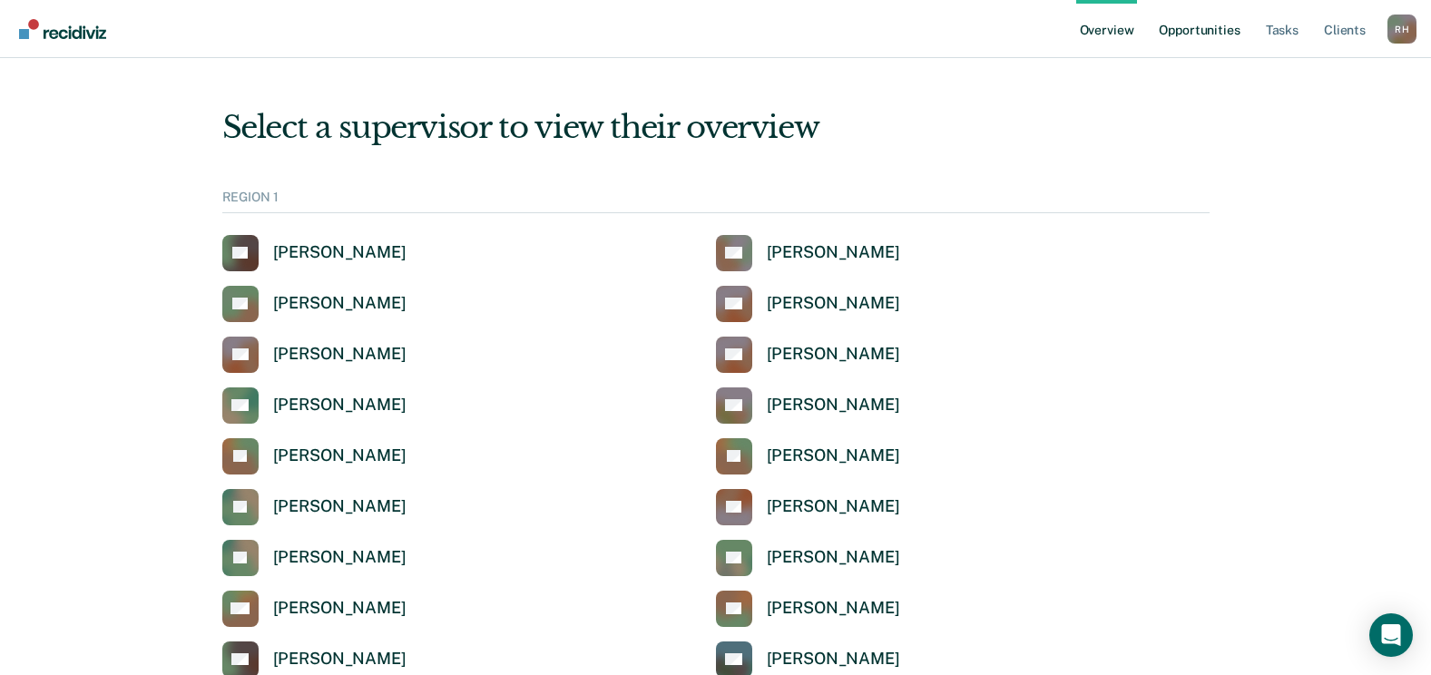
scroll to position [4083, 0]
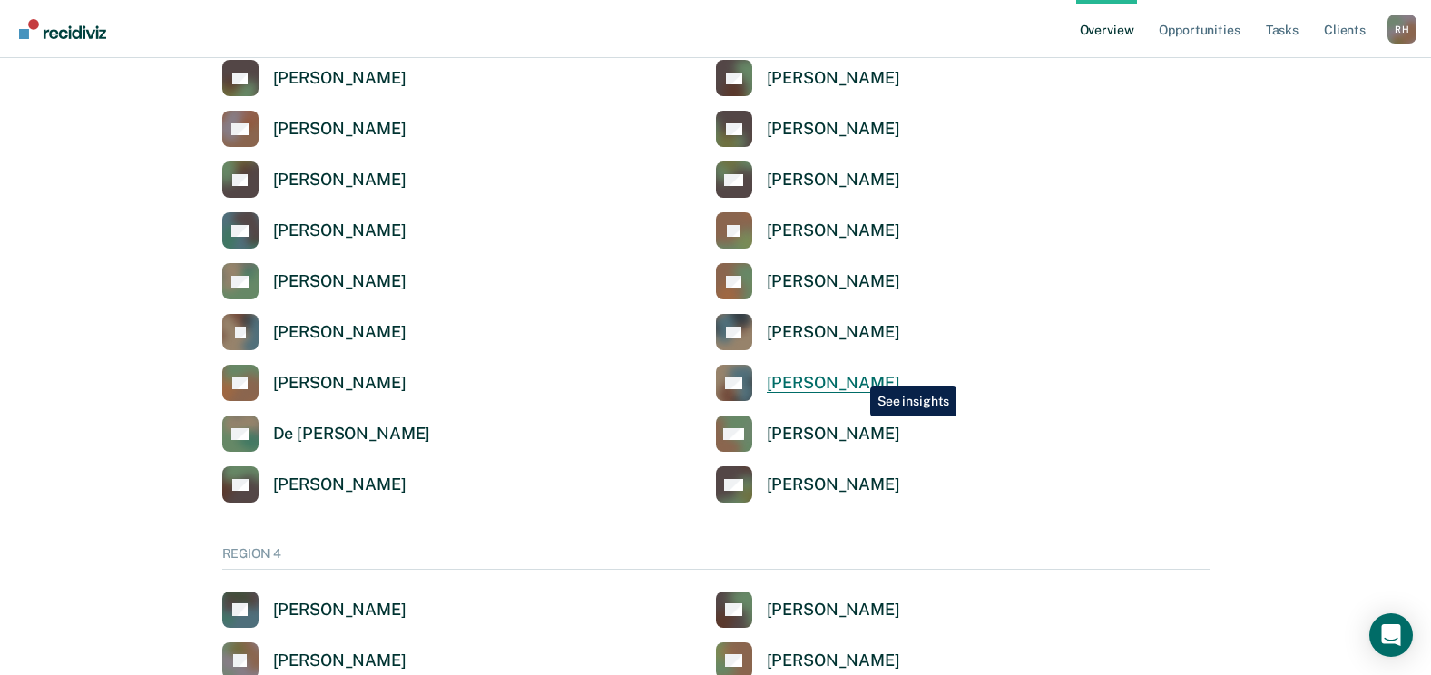
click at [856, 373] on div "[PERSON_NAME]" at bounding box center [833, 383] width 133 height 21
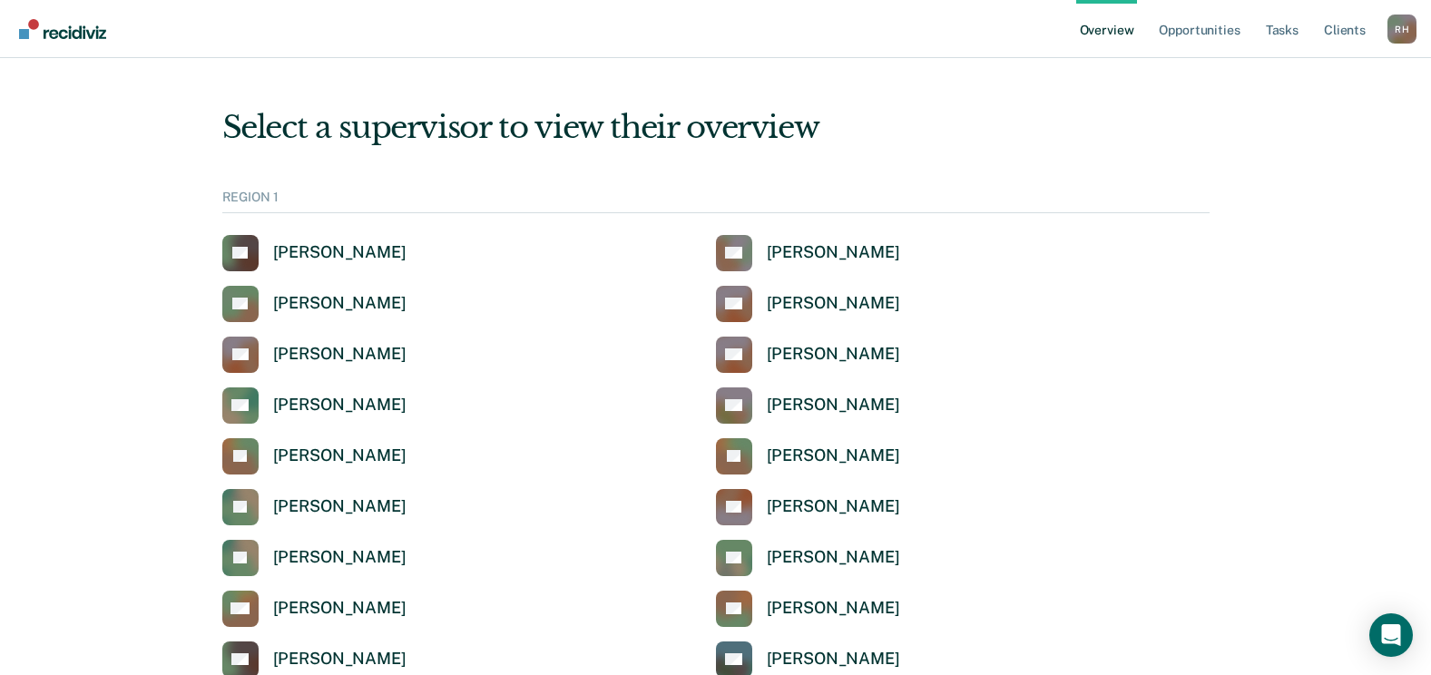
scroll to position [4083, 0]
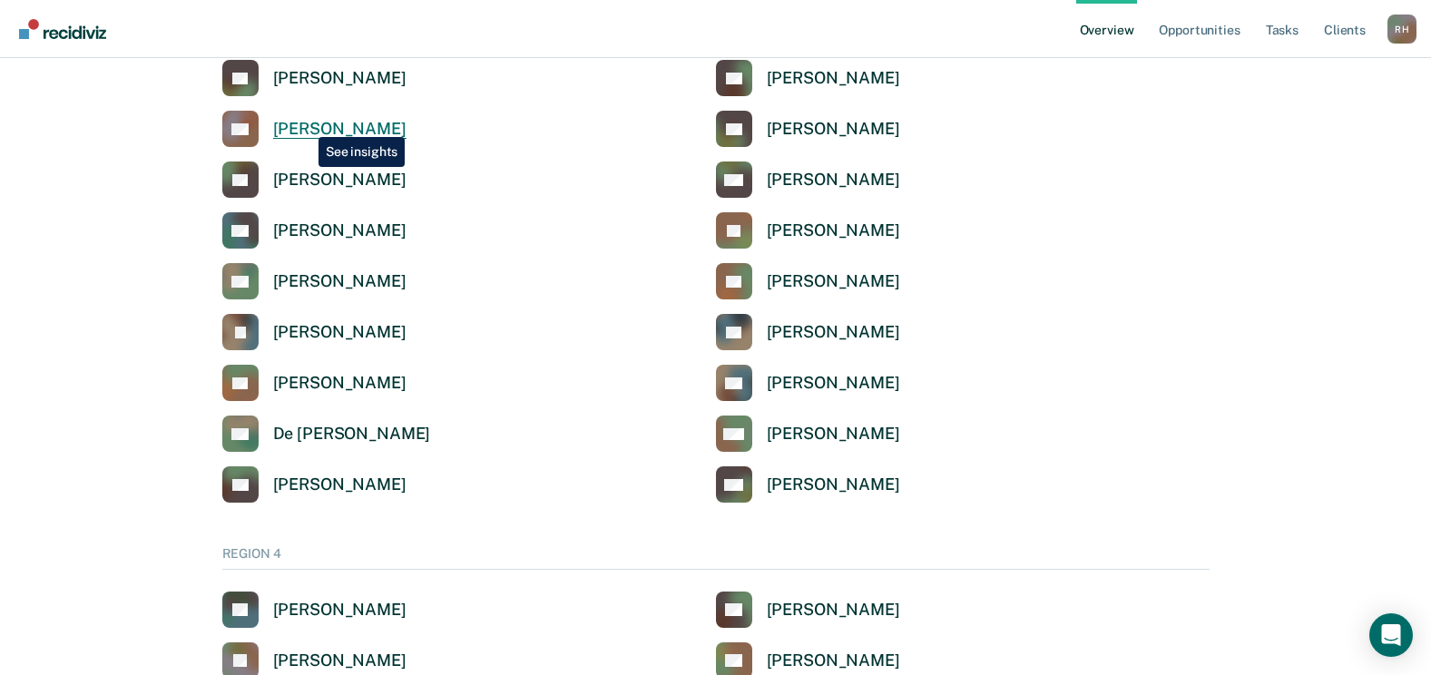
click at [303, 126] on div "[PERSON_NAME]" at bounding box center [339, 129] width 133 height 21
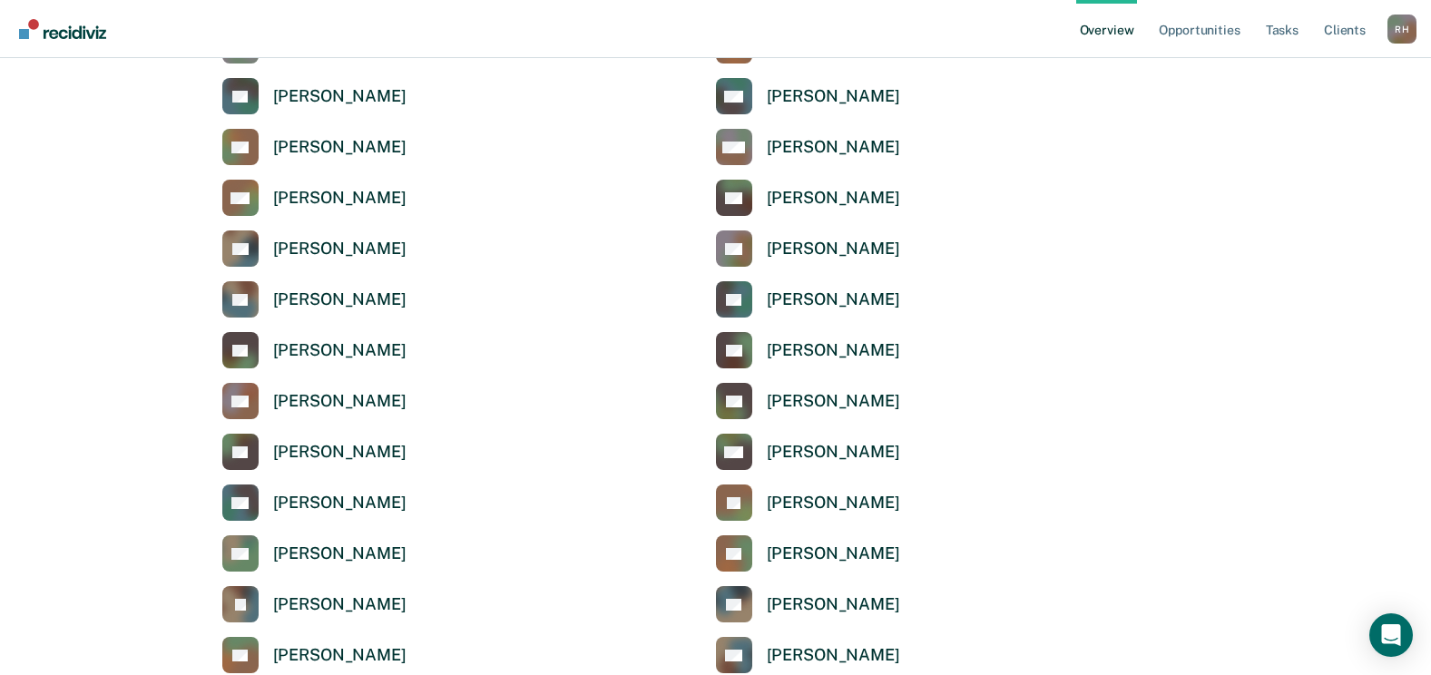
scroll to position [3720, 0]
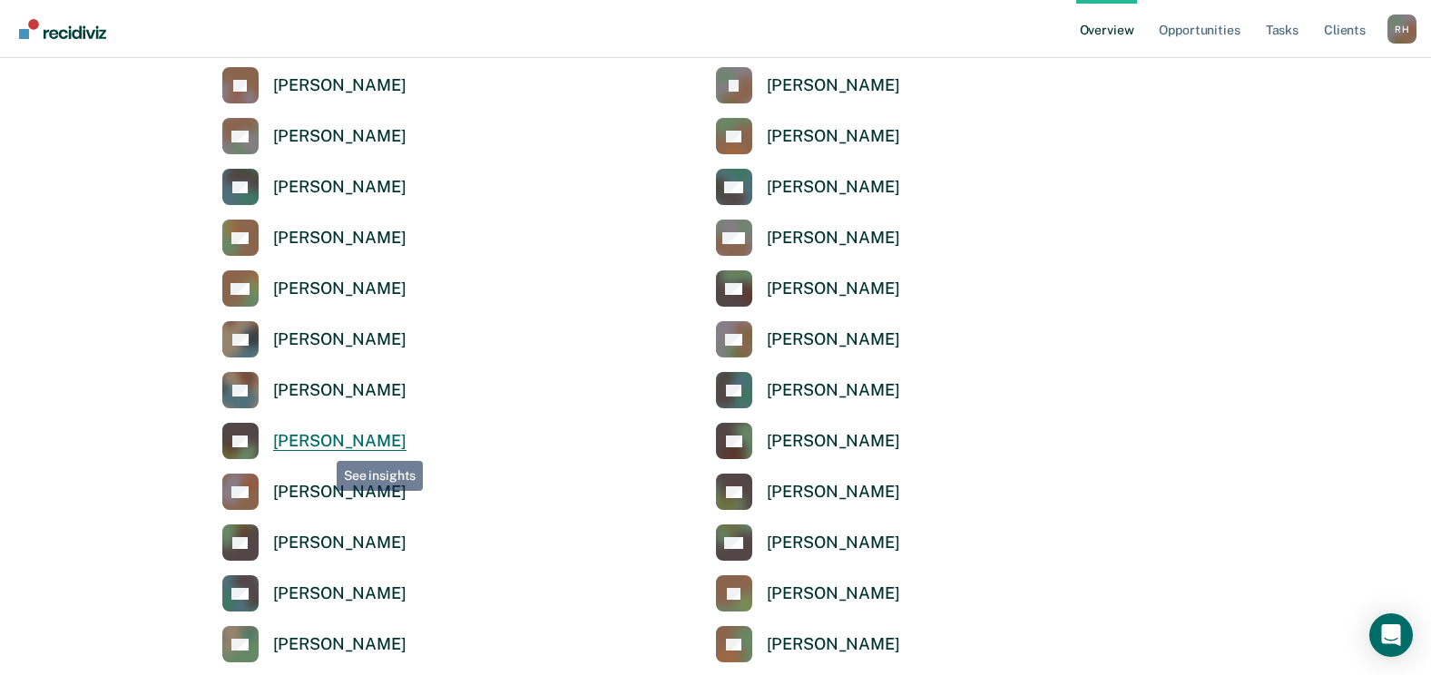
click at [318, 437] on div "[PERSON_NAME]" at bounding box center [339, 441] width 133 height 21
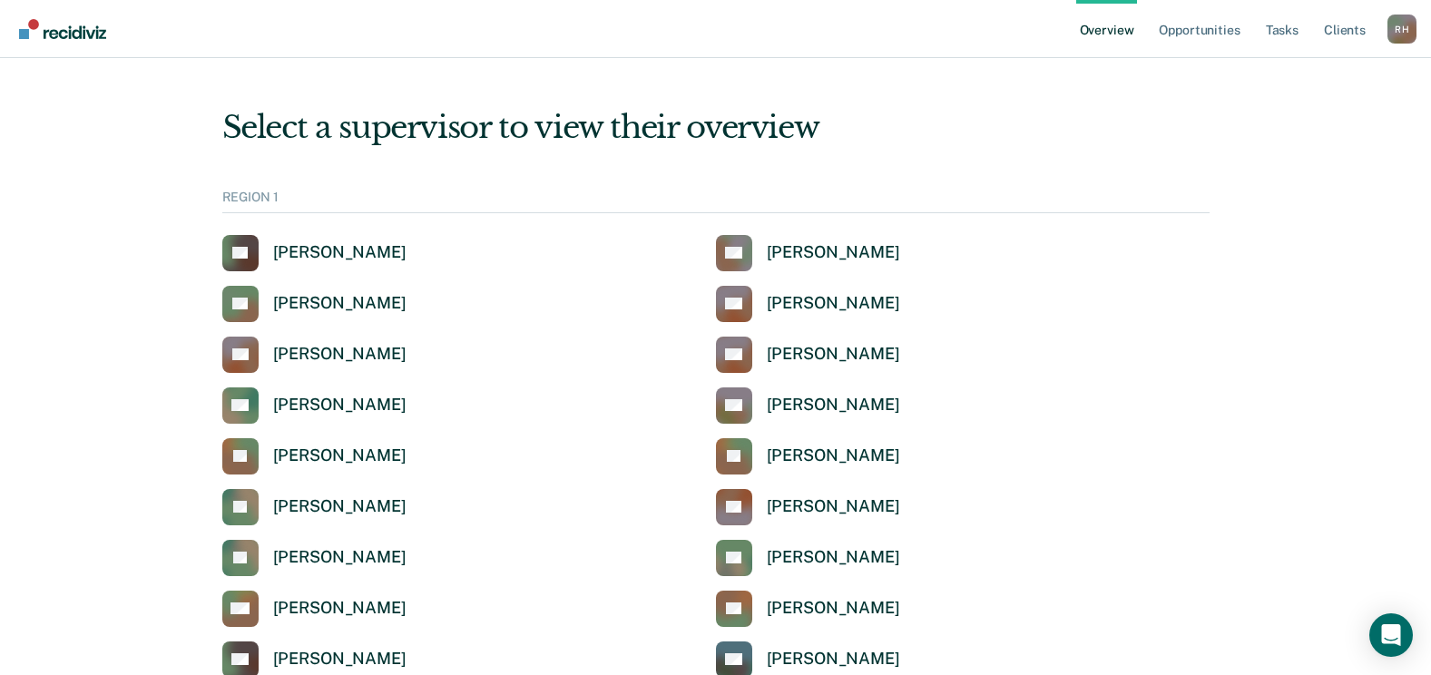
scroll to position [3720, 0]
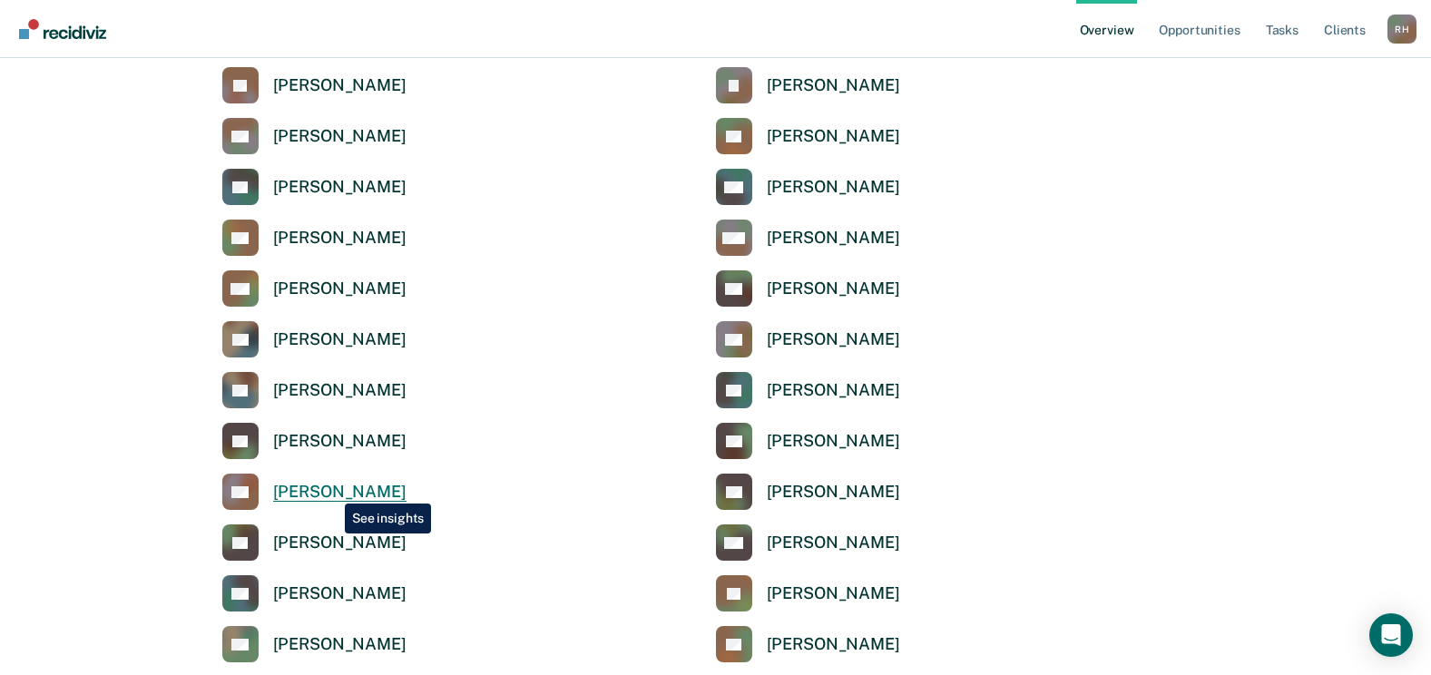
click at [331, 490] on div "[PERSON_NAME]" at bounding box center [339, 492] width 133 height 21
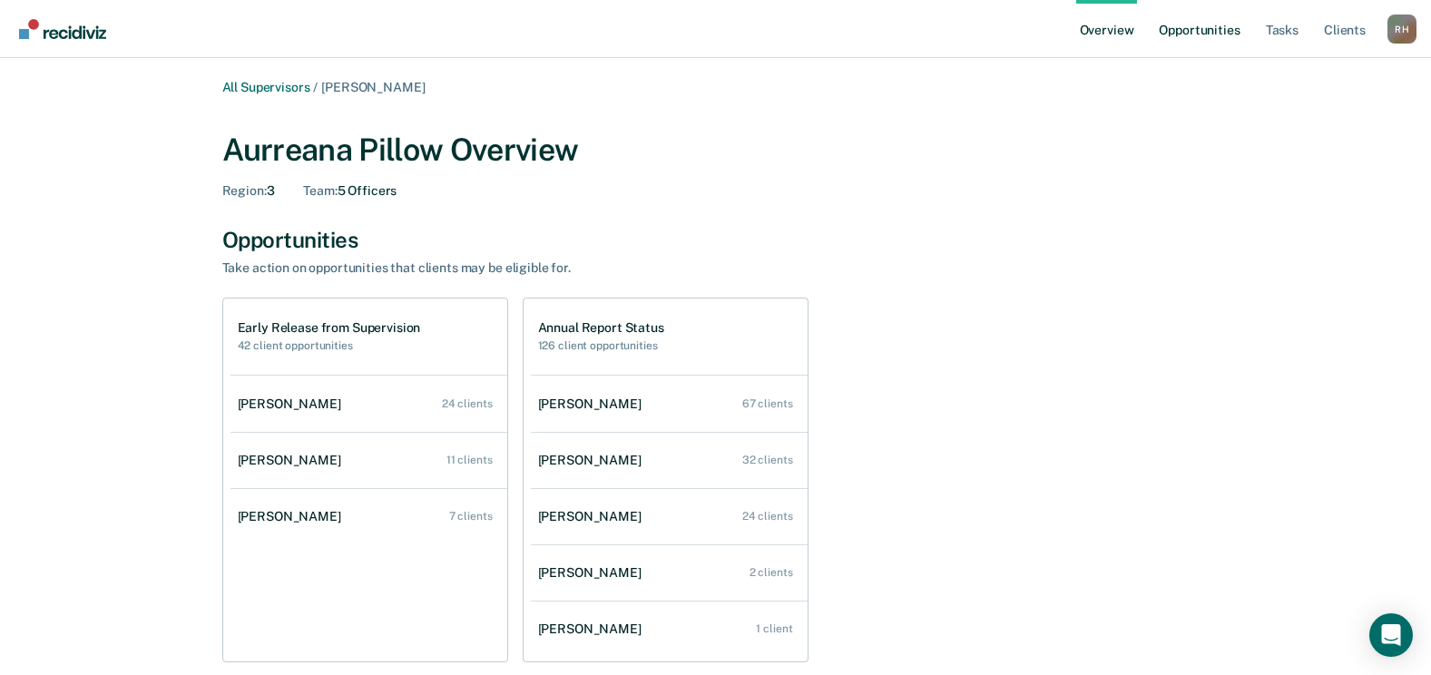
click at [1205, 31] on link "Opportunities" at bounding box center [1199, 29] width 88 height 58
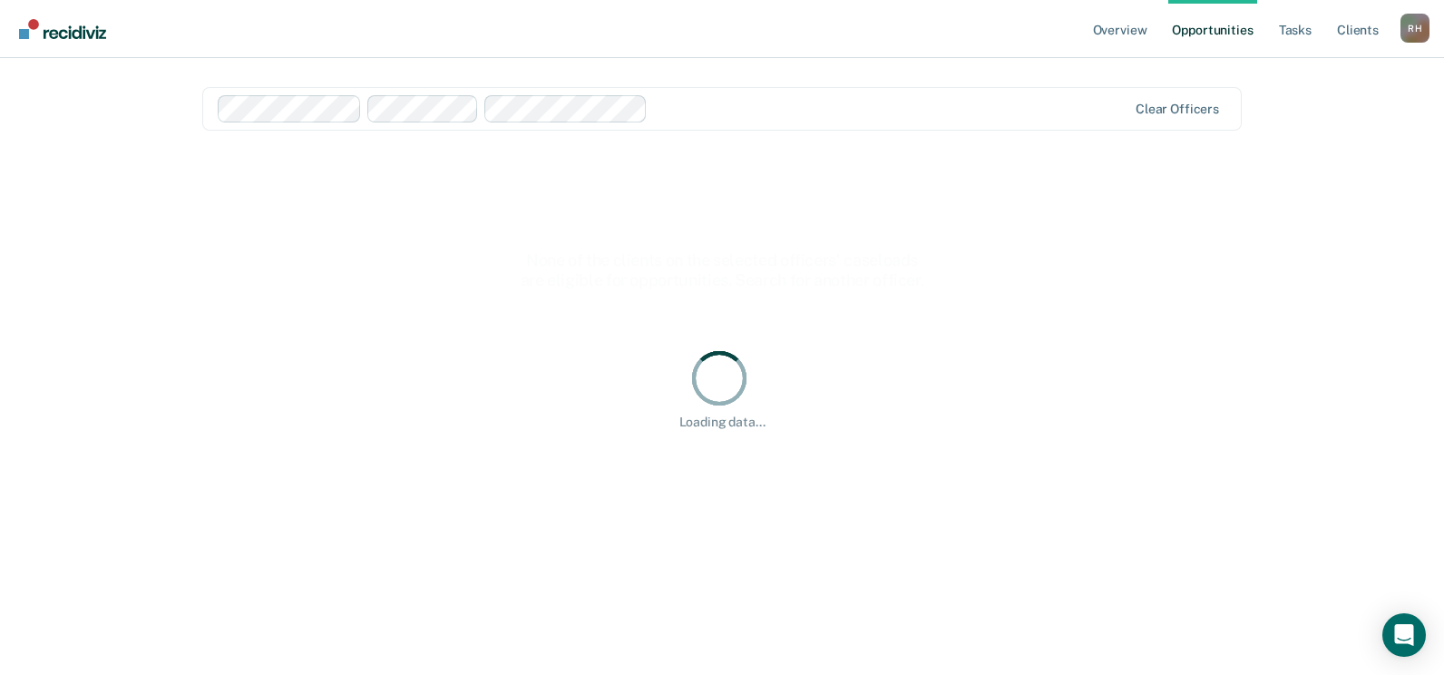
click at [816, 209] on div "Loading data..." at bounding box center [722, 388] width 1040 height 472
click at [737, 114] on div at bounding box center [891, 108] width 472 height 21
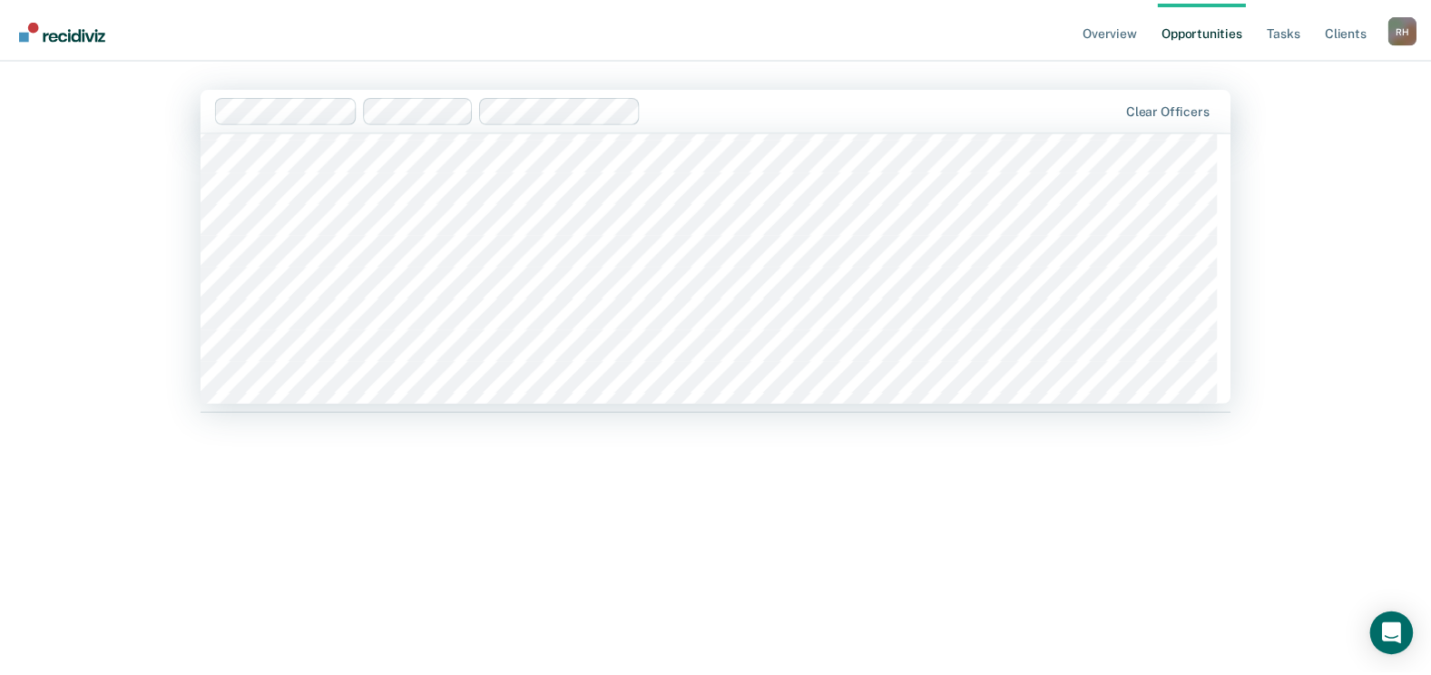
scroll to position [7522, 0]
click at [1345, 353] on div "Overview Opportunities Tasks Client s [PERSON_NAME] Profile How it works Log Ou…" at bounding box center [722, 337] width 1444 height 675
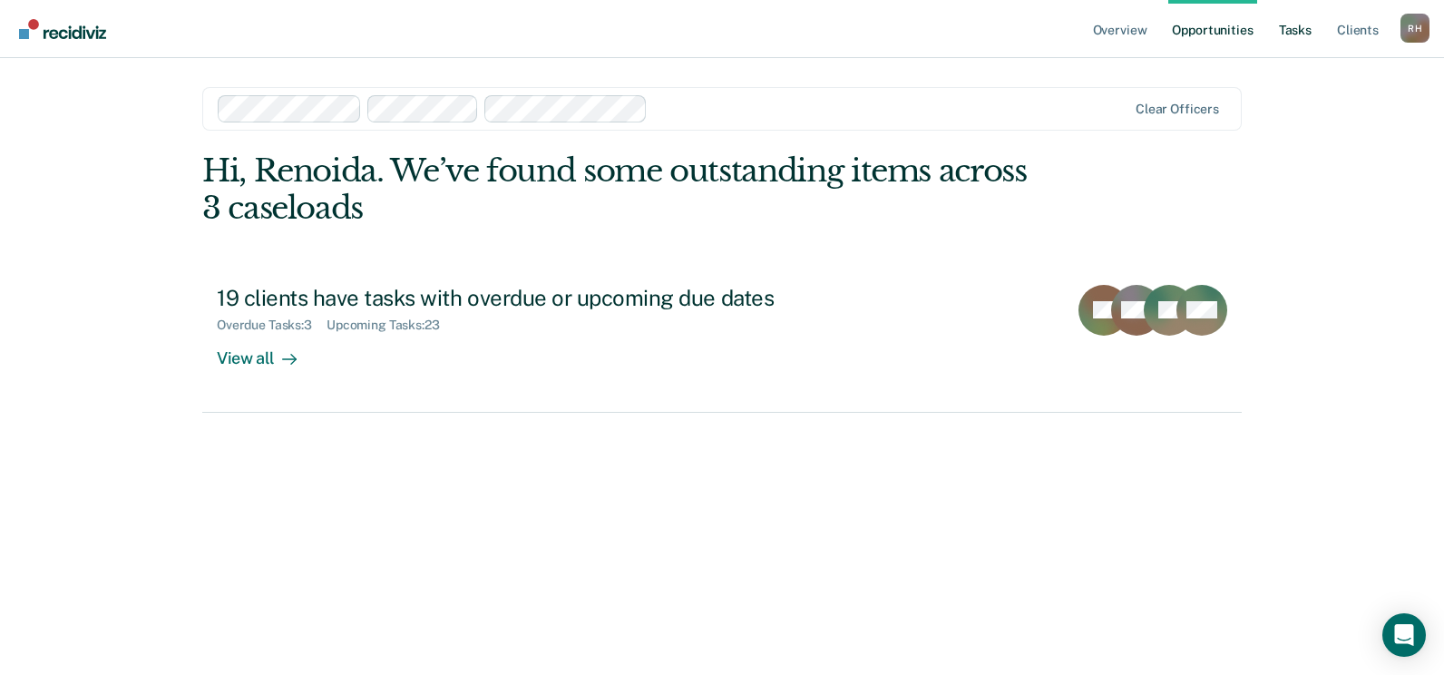
click at [1304, 31] on link "Tasks" at bounding box center [1296, 29] width 40 height 58
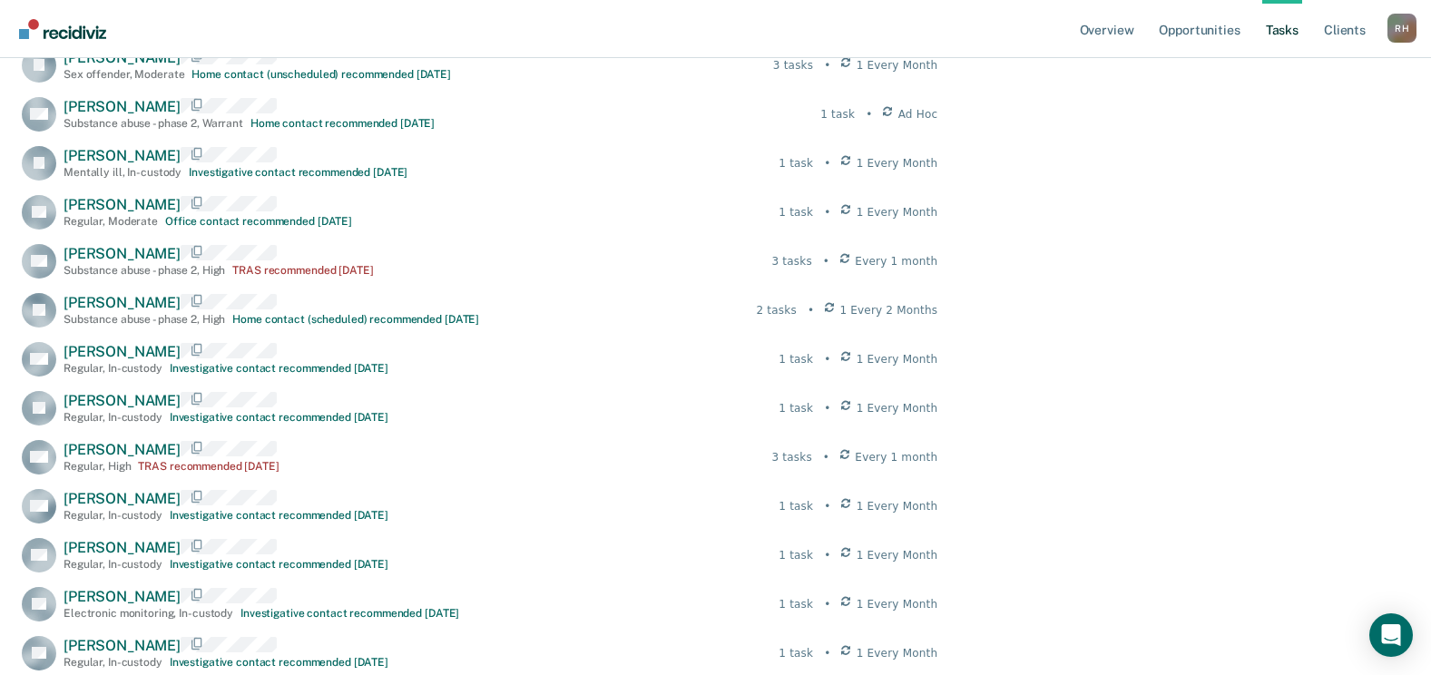
scroll to position [907, 0]
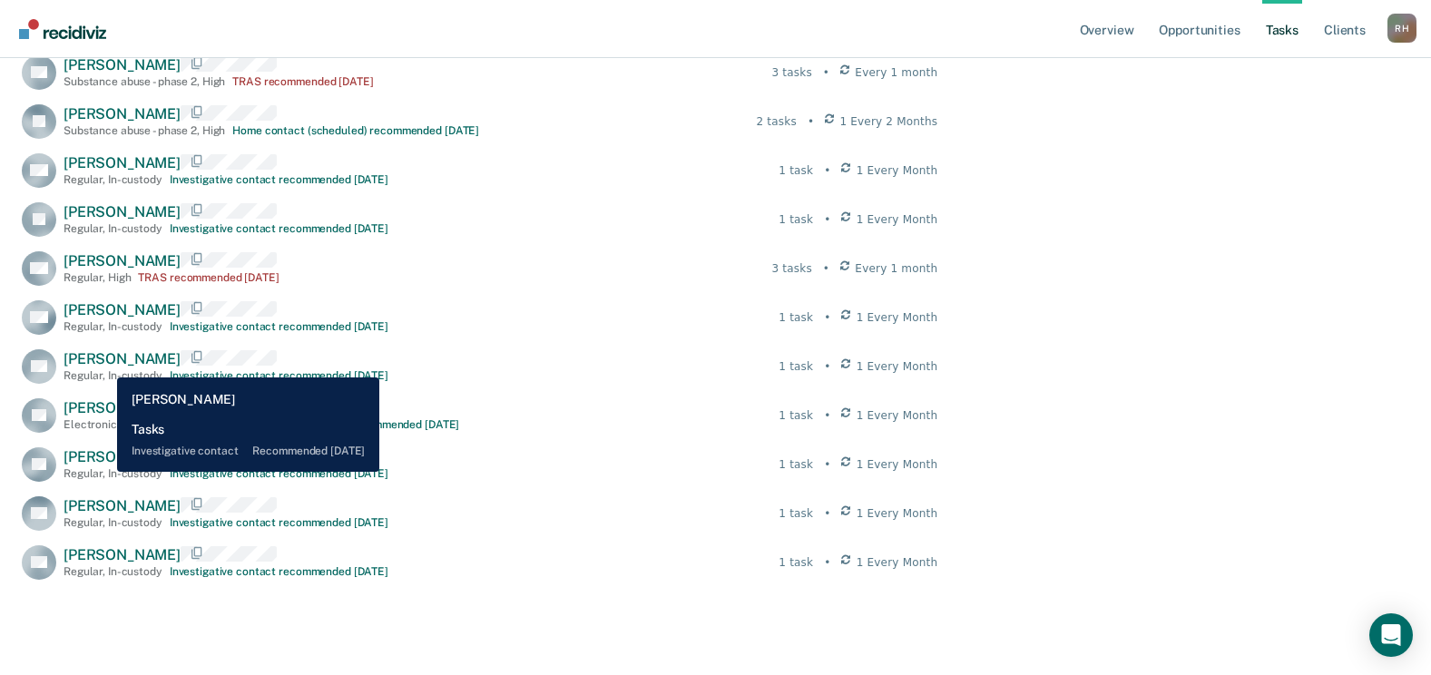
click at [103, 364] on span "[PERSON_NAME]" at bounding box center [122, 358] width 117 height 17
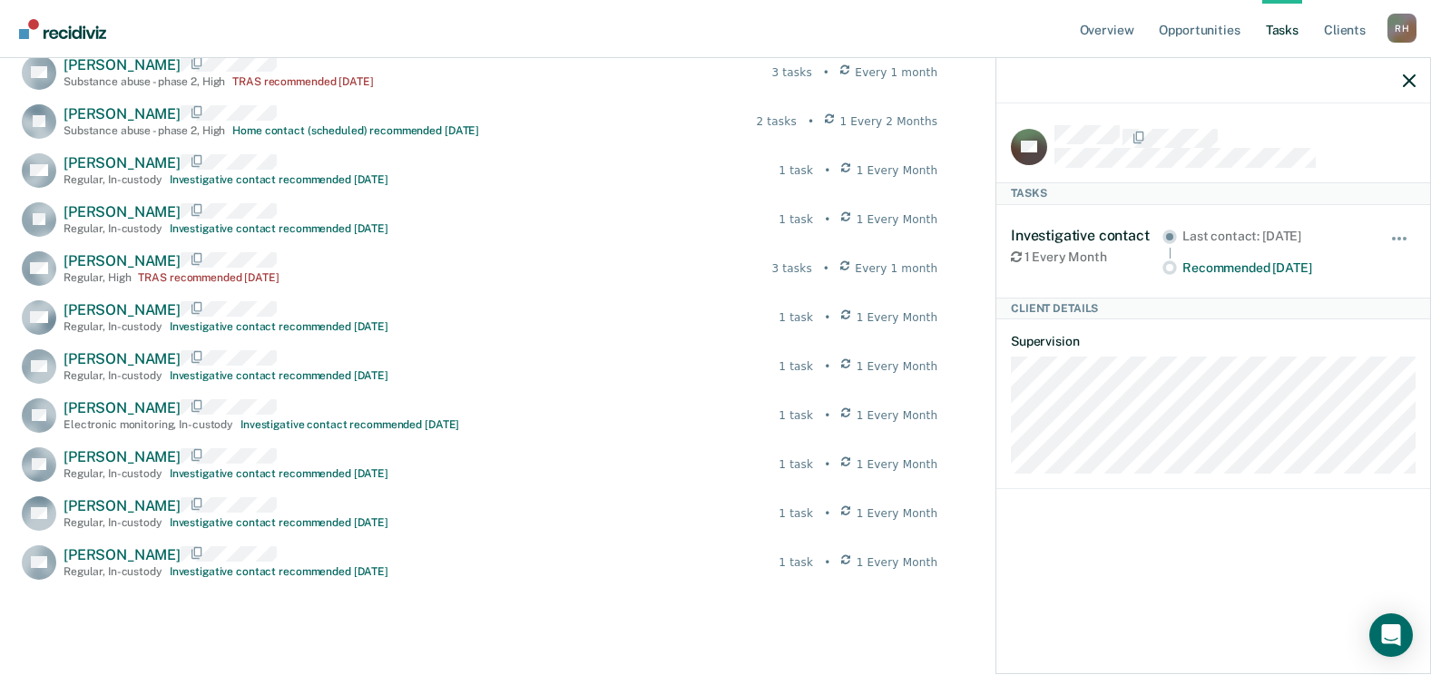
click at [1400, 74] on div at bounding box center [1213, 80] width 434 height 45
click at [1408, 74] on icon "button" at bounding box center [1409, 80] width 13 height 13
